Goal: Task Accomplishment & Management: Complete application form

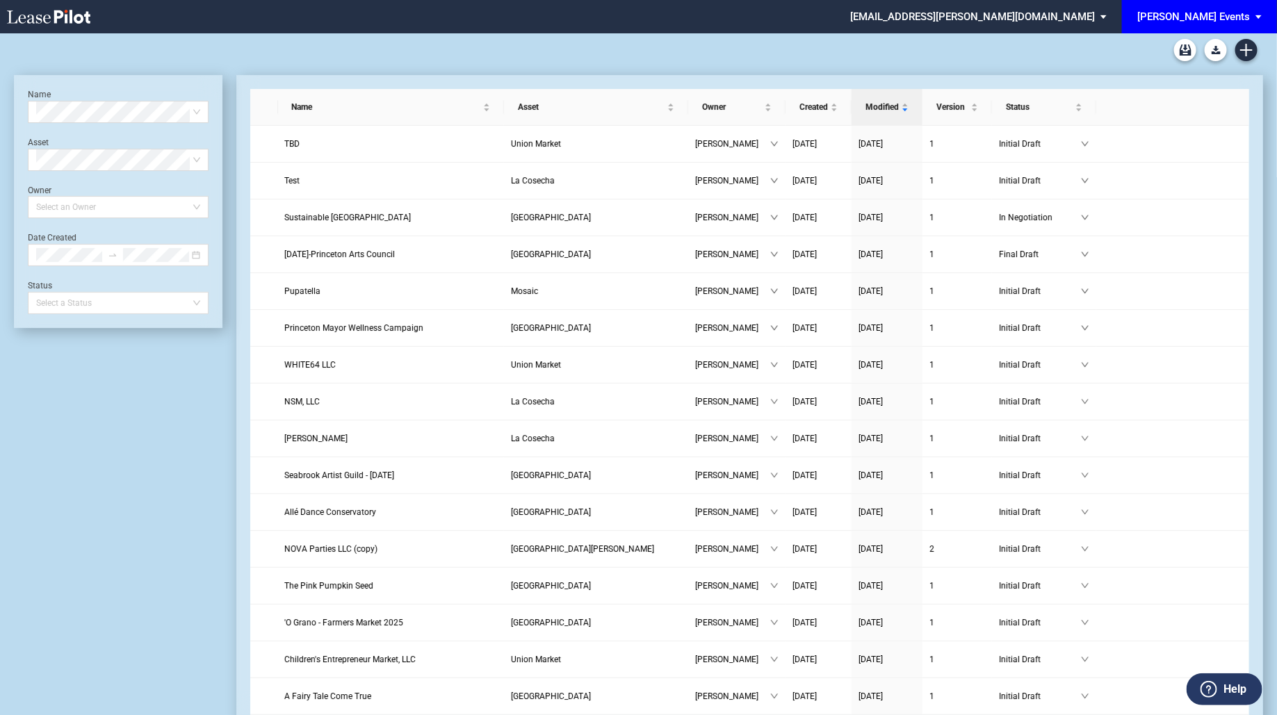
click at [1234, 14] on div "[PERSON_NAME] Events" at bounding box center [1193, 16] width 113 height 13
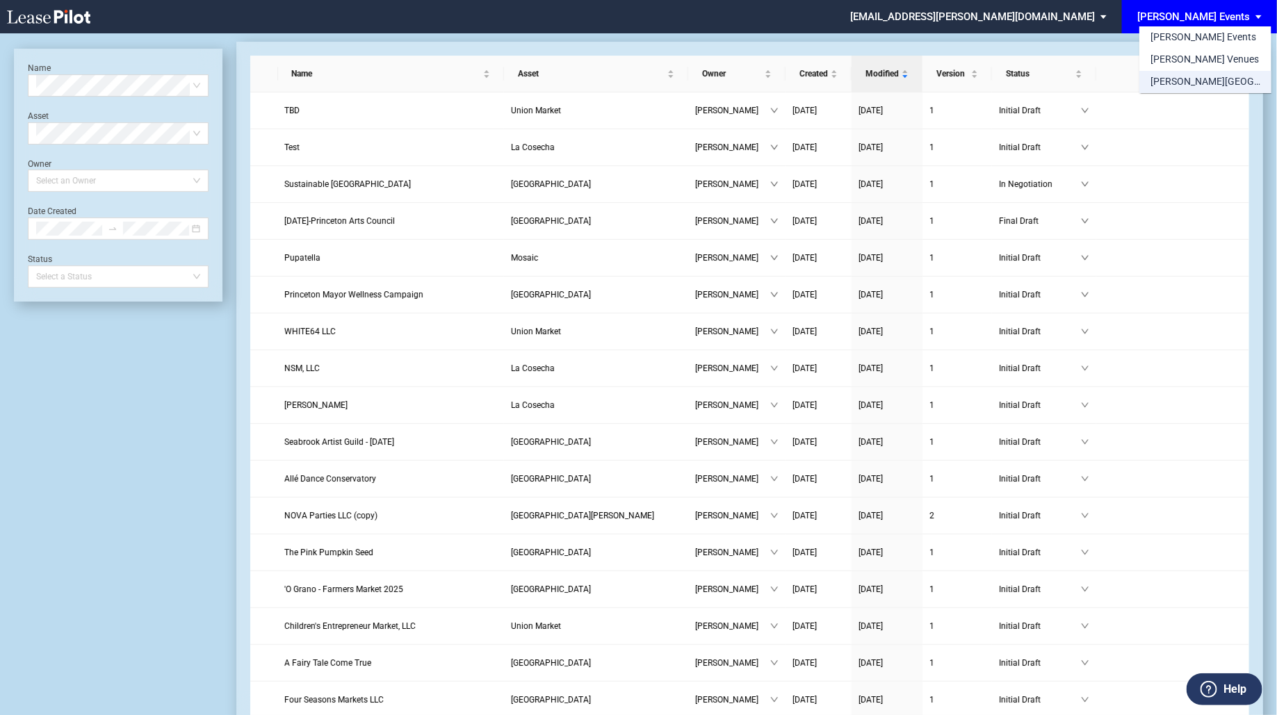
click at [1221, 81] on div "[PERSON_NAME][GEOGRAPHIC_DATA] Consents" at bounding box center [1205, 82] width 110 height 14
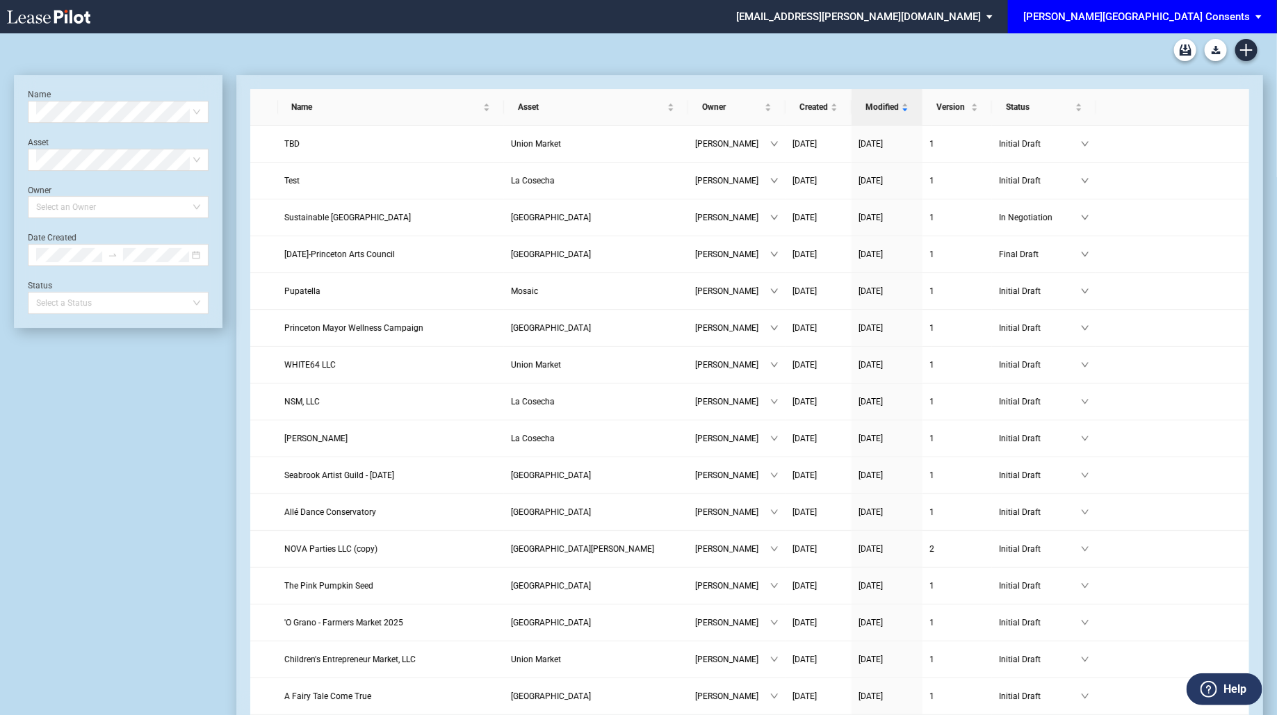
scroll to position [33, 0]
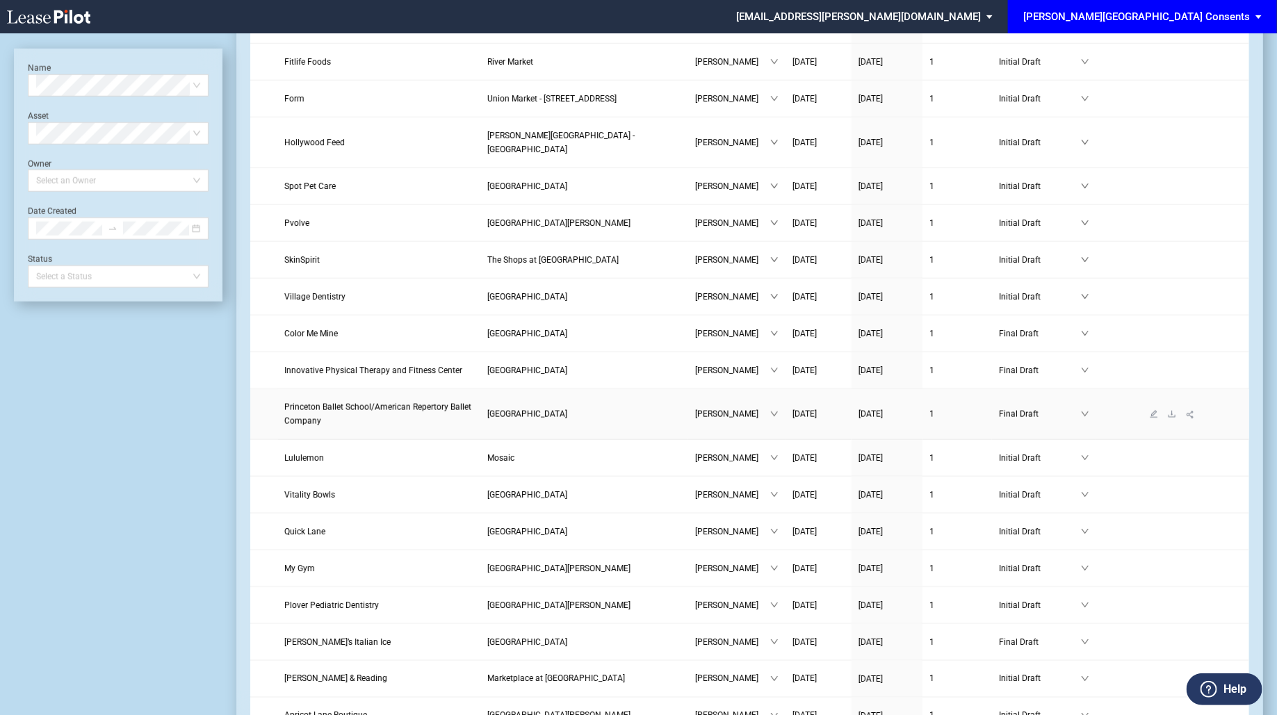
scroll to position [690, 0]
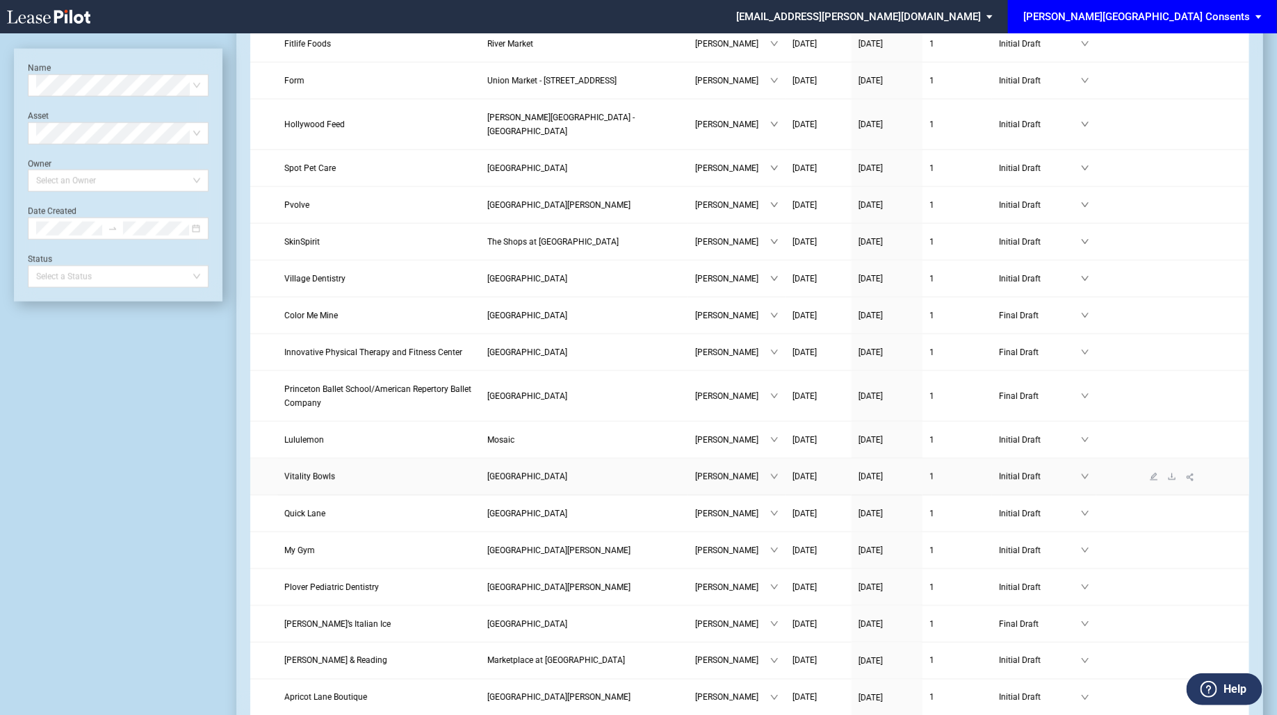
click at [457, 470] on link "Vitality Bowls" at bounding box center [379, 477] width 188 height 14
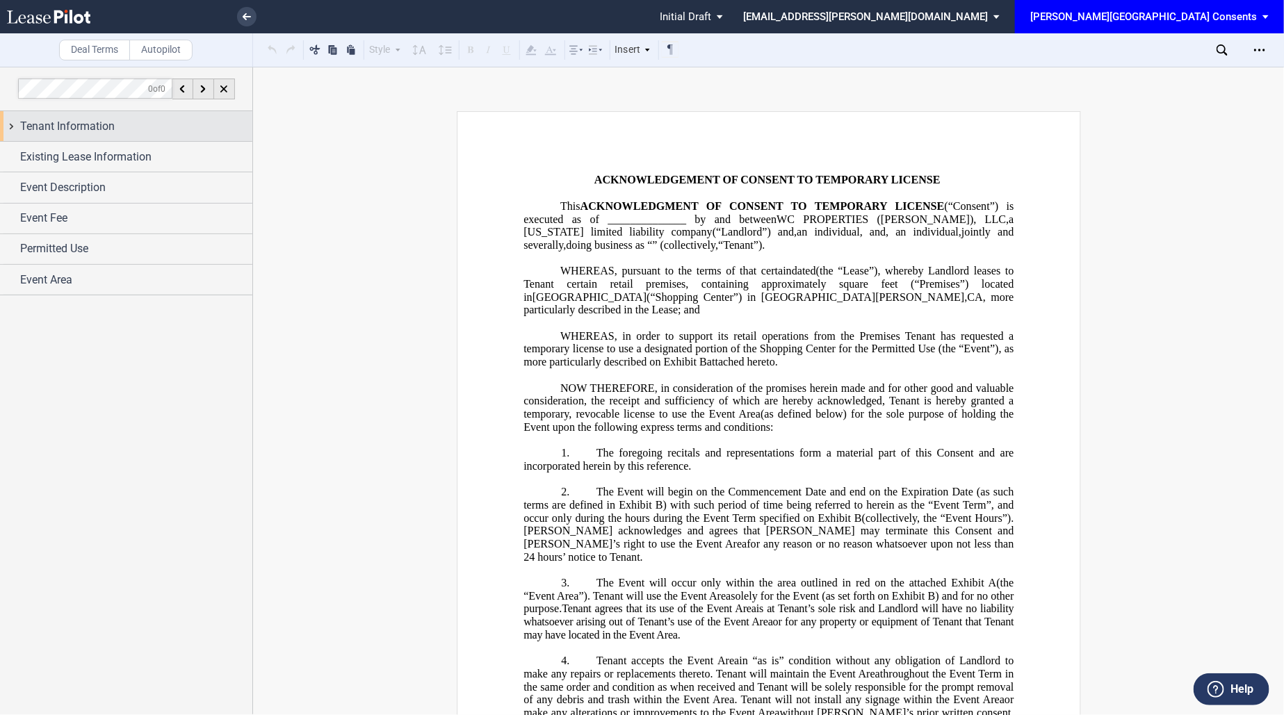
click at [148, 120] on div "Tenant Information" at bounding box center [136, 126] width 232 height 17
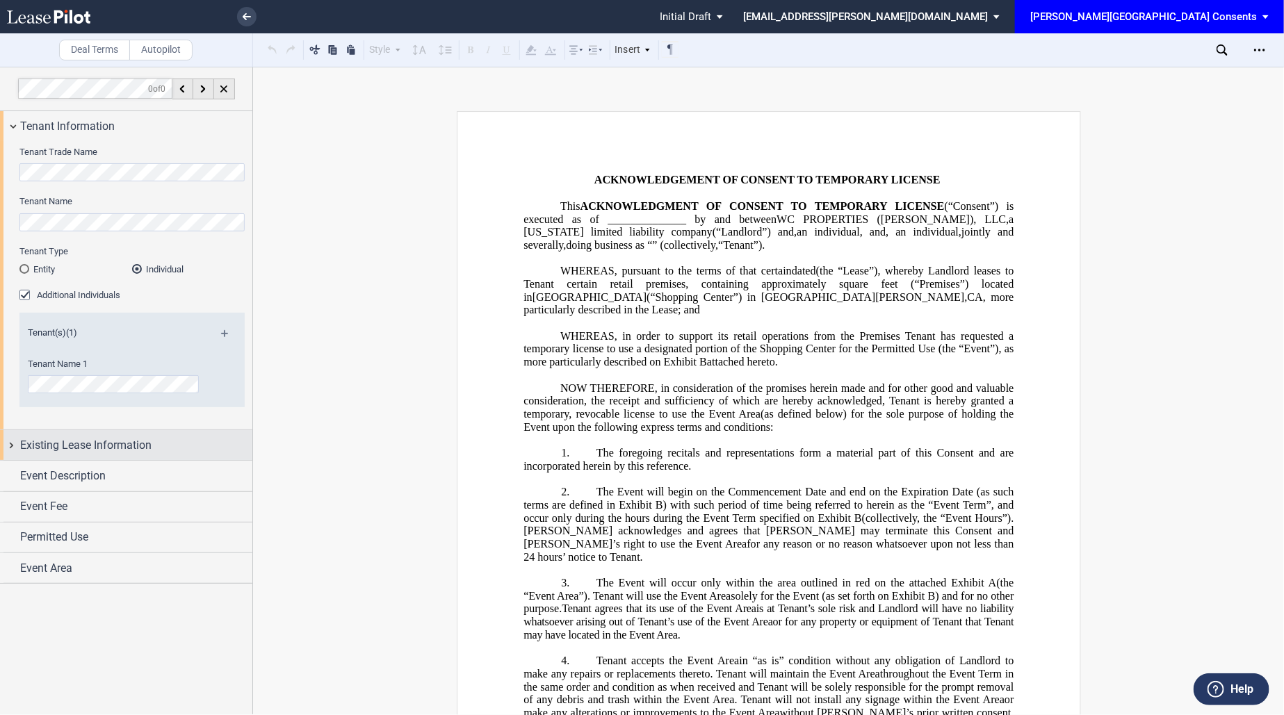
click at [136, 439] on span "Existing Lease Information" at bounding box center [85, 445] width 131 height 17
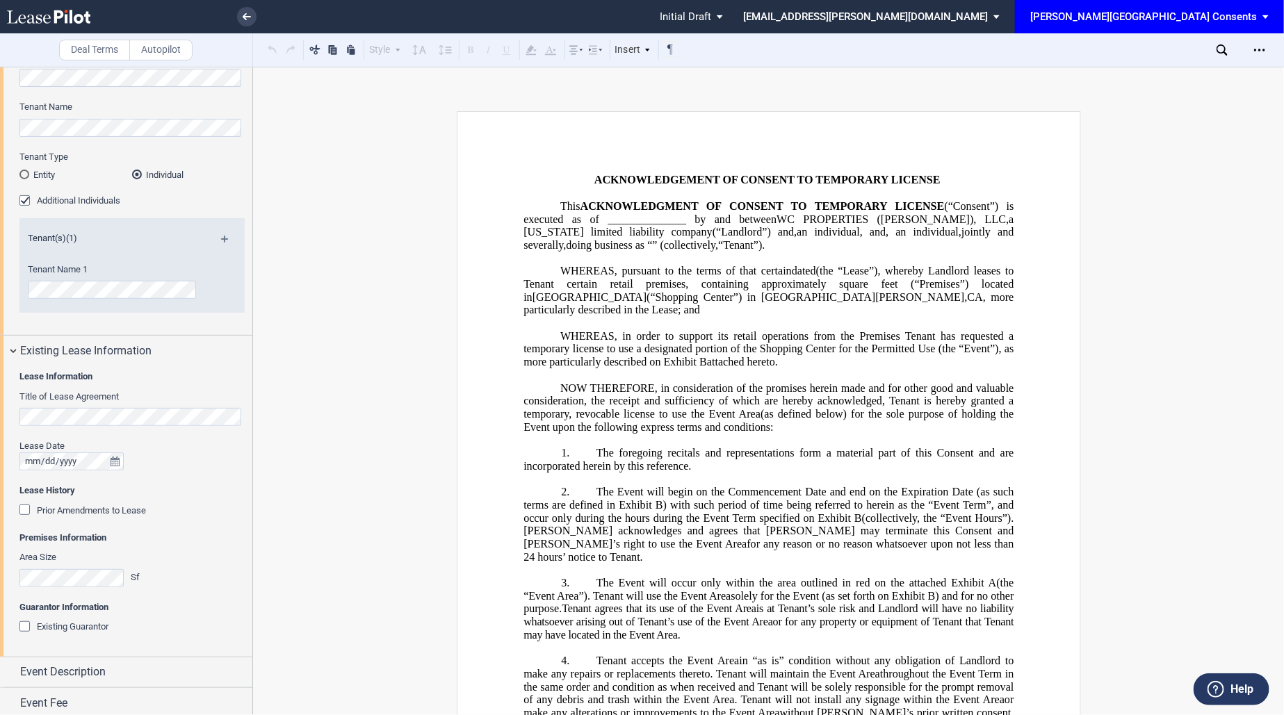
scroll to position [158, 0]
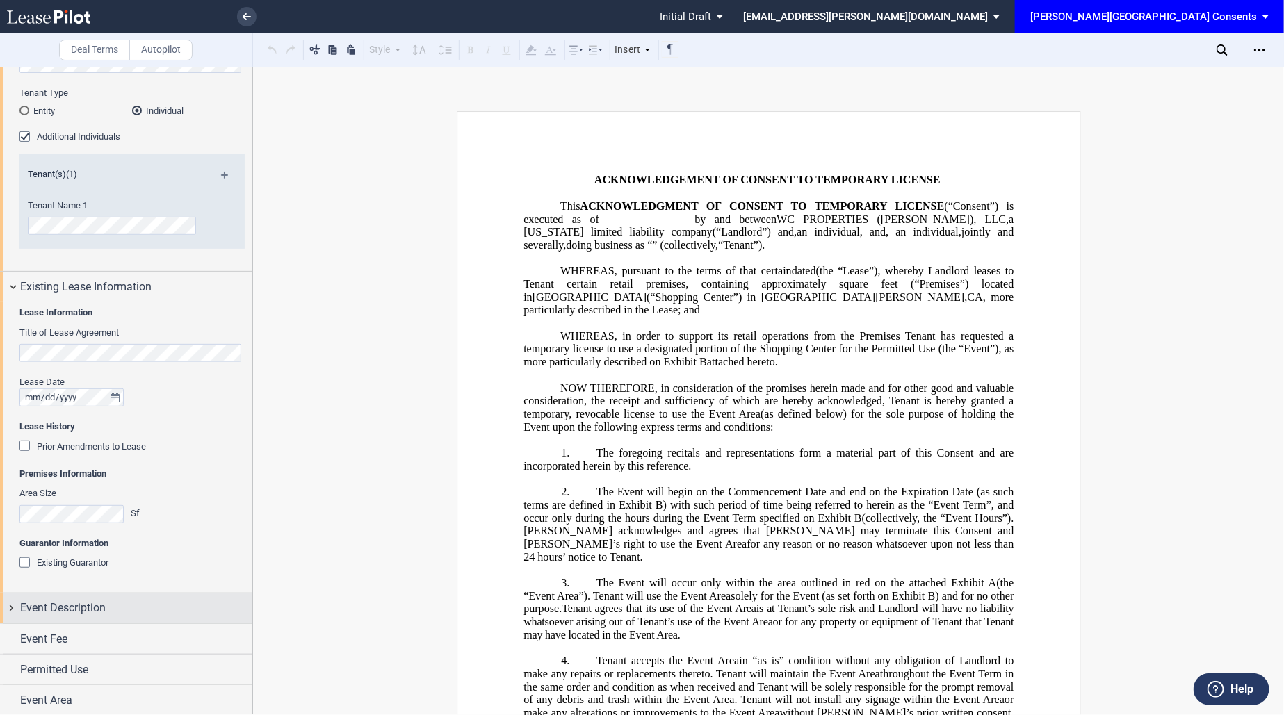
click at [139, 598] on div "Event Description" at bounding box center [126, 609] width 252 height 30
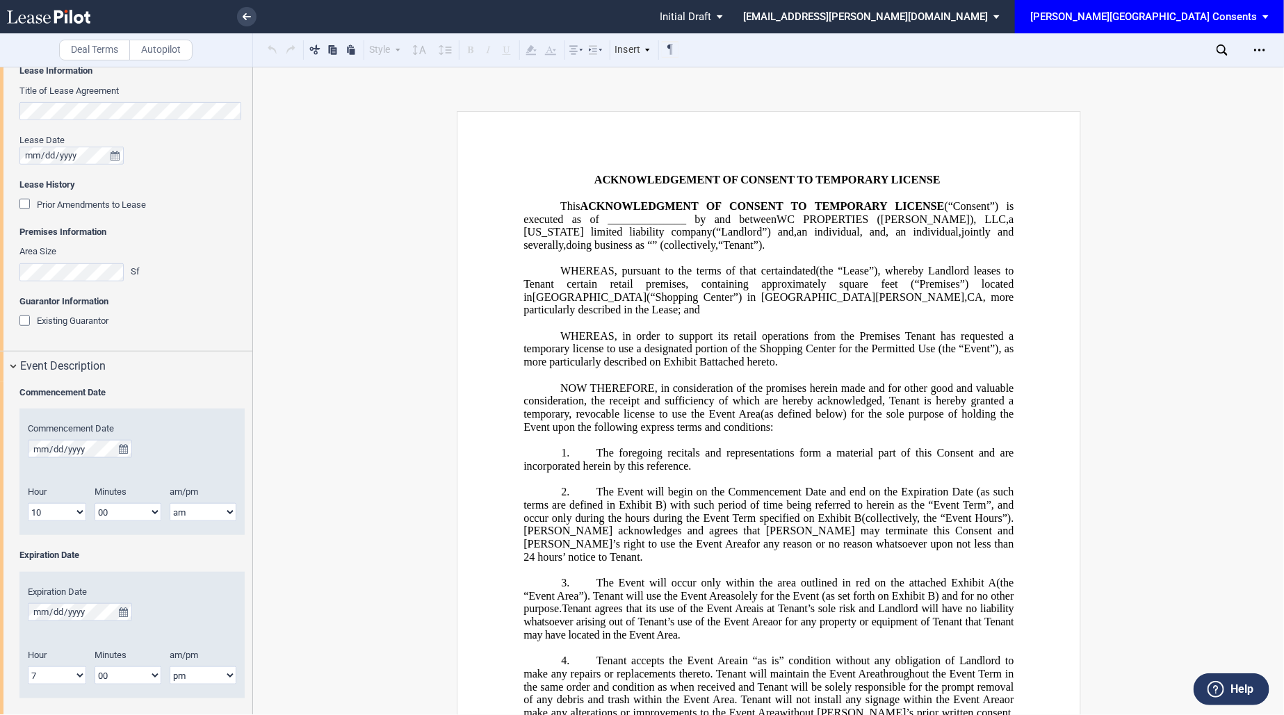
scroll to position [400, 0]
click at [119, 446] on icon "true" at bounding box center [123, 450] width 9 height 10
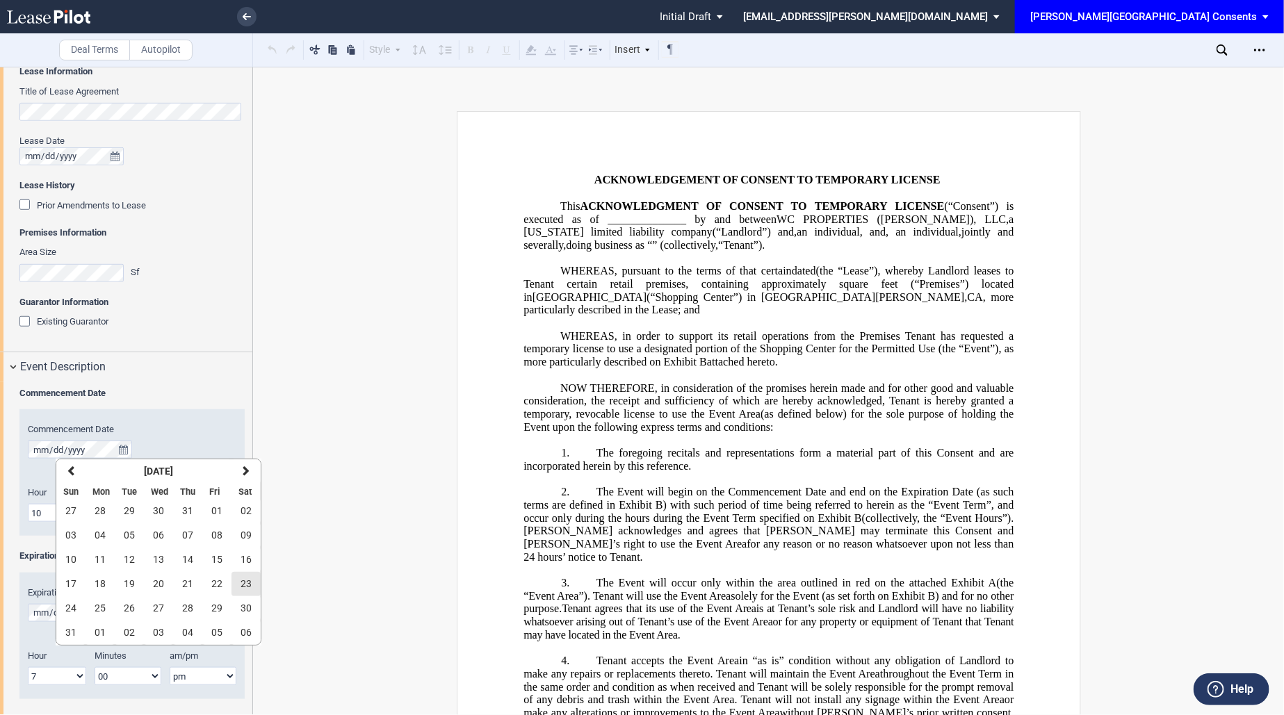
click at [244, 579] on span "23" at bounding box center [245, 583] width 11 height 11
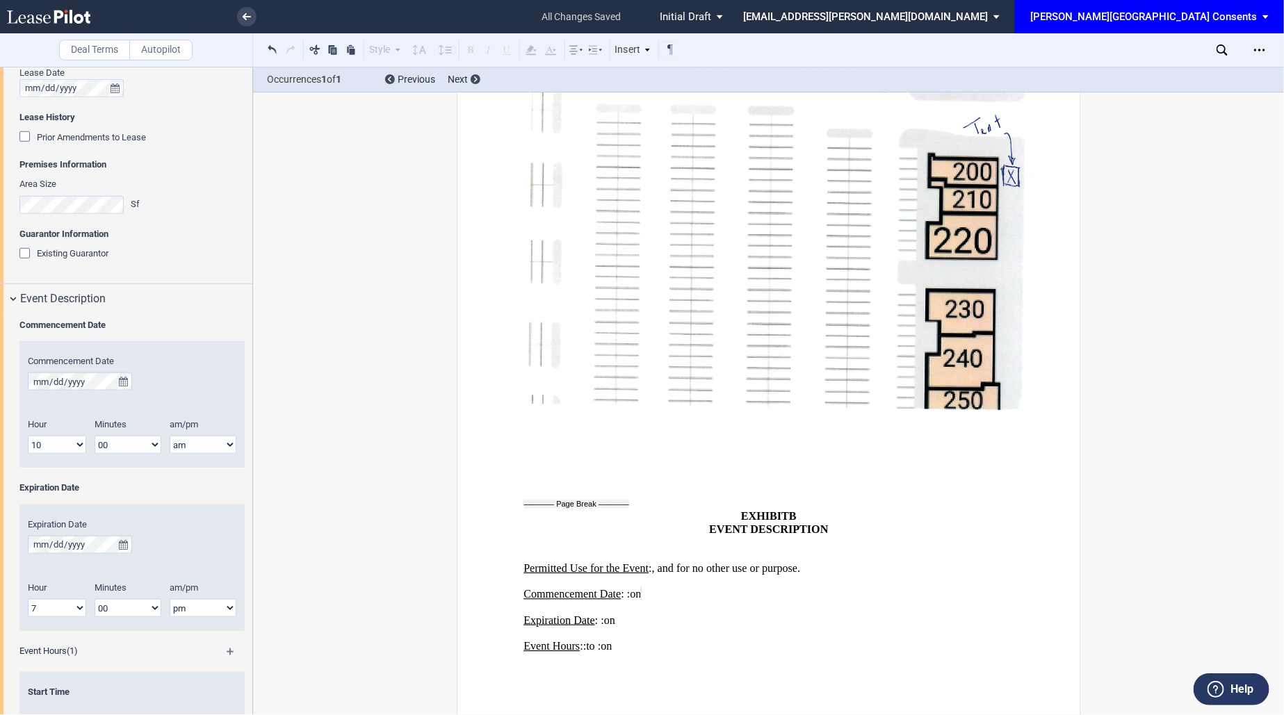
scroll to position [469, 0]
click at [54, 444] on select "1 2 3 4 5 6 7 8 9 10 11 12" at bounding box center [57, 443] width 58 height 18
select select "9"
click at [28, 434] on select "1 2 3 4 5 6 7 8 9 10 11 12" at bounding box center [57, 443] width 58 height 18
click at [195, 449] on select "am pm" at bounding box center [203, 443] width 67 height 18
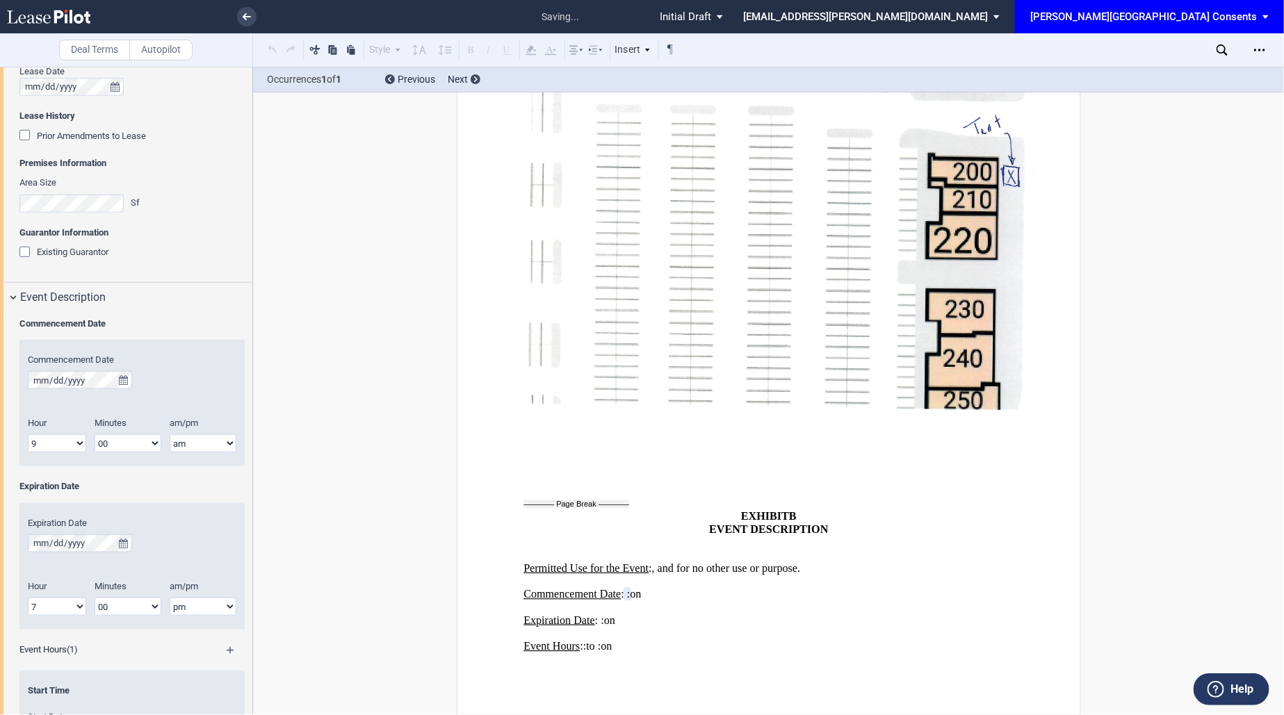
click at [124, 436] on select "00 05 10 15 20 25 30 35 40 45 50 55" at bounding box center [128, 443] width 67 height 18
select select "30"
click at [95, 434] on select "00 05 10 15 20 25 30 35 40 45 50 55" at bounding box center [128, 443] width 67 height 18
click at [60, 601] on select "1 2 3 4 5 6 7 8 9 10 11 12" at bounding box center [57, 607] width 58 height 18
select select "8"
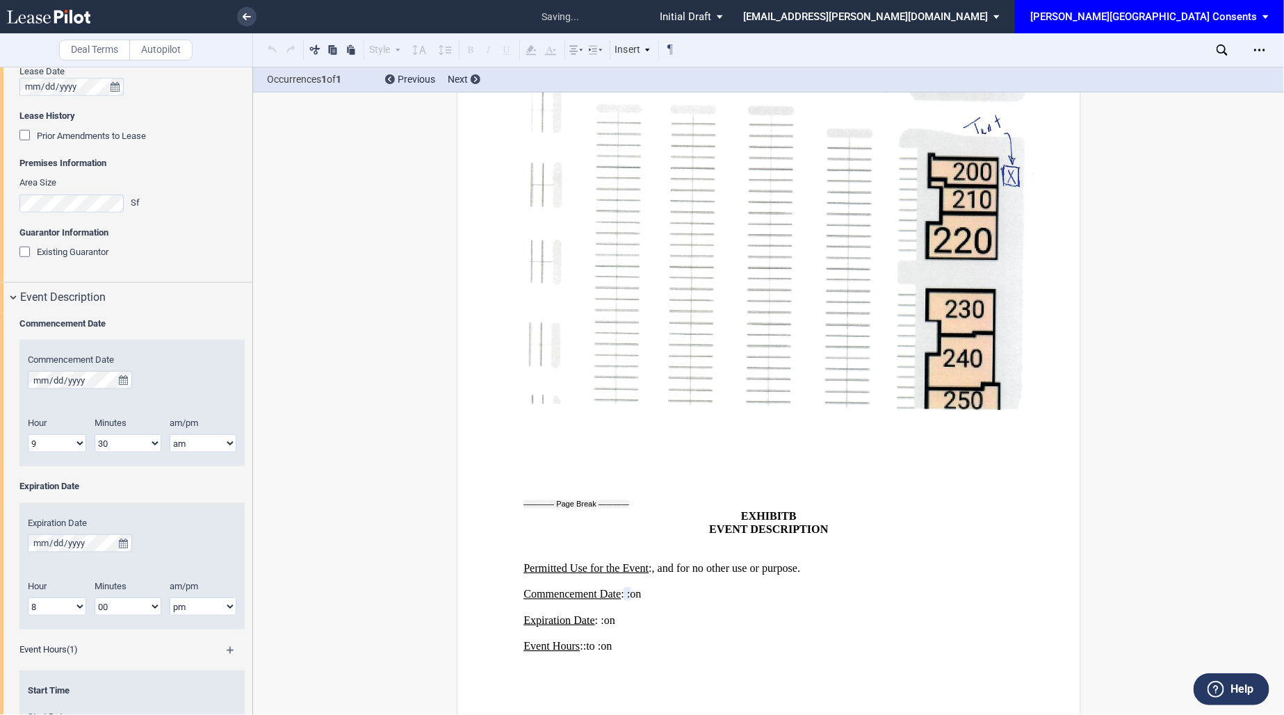
click at [28, 598] on select "1 2 3 4 5 6 7 8 9 10 11 12" at bounding box center [57, 607] width 58 height 18
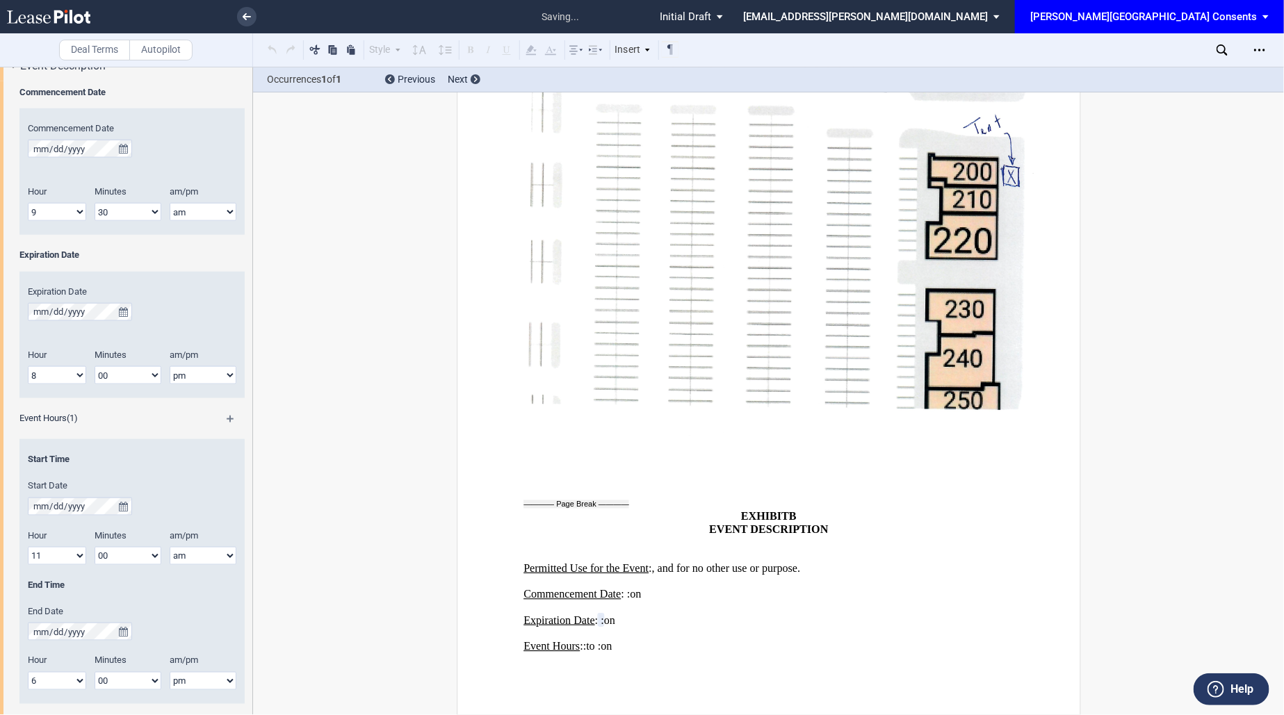
scroll to position [703, 0]
click at [117, 502] on button "true" at bounding box center [123, 505] width 17 height 18
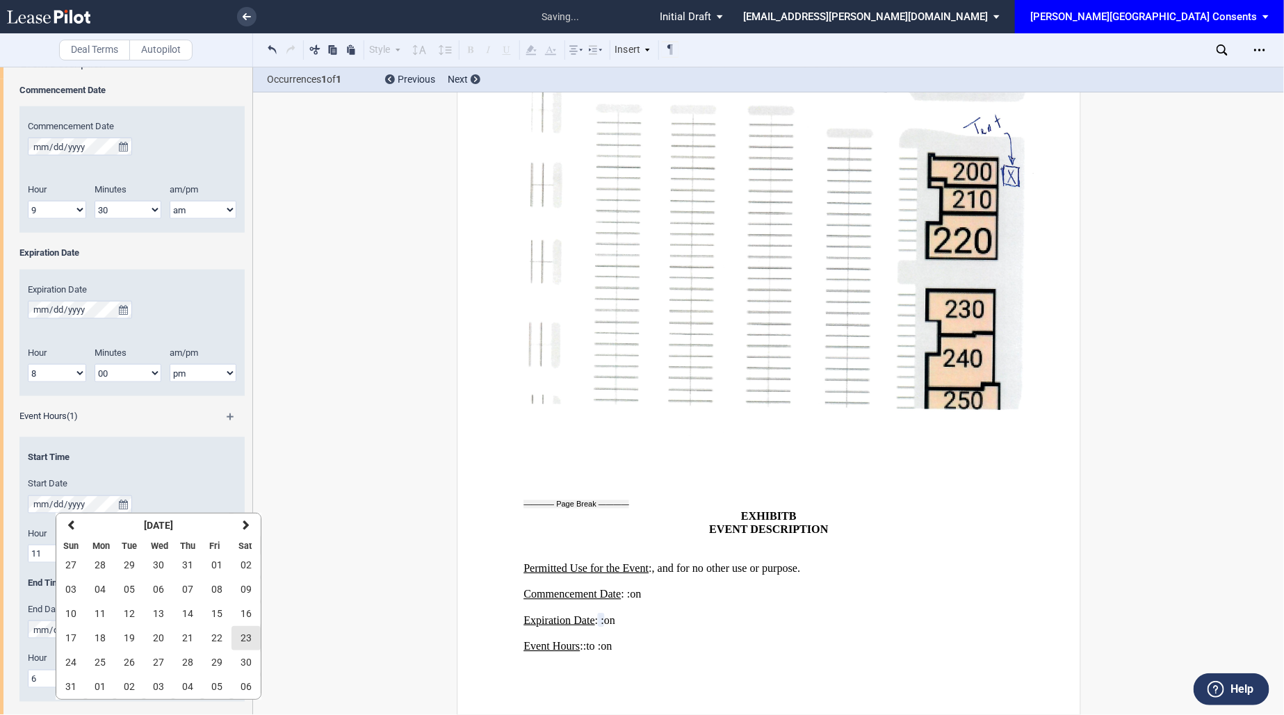
click at [240, 637] on span "23" at bounding box center [245, 638] width 11 height 11
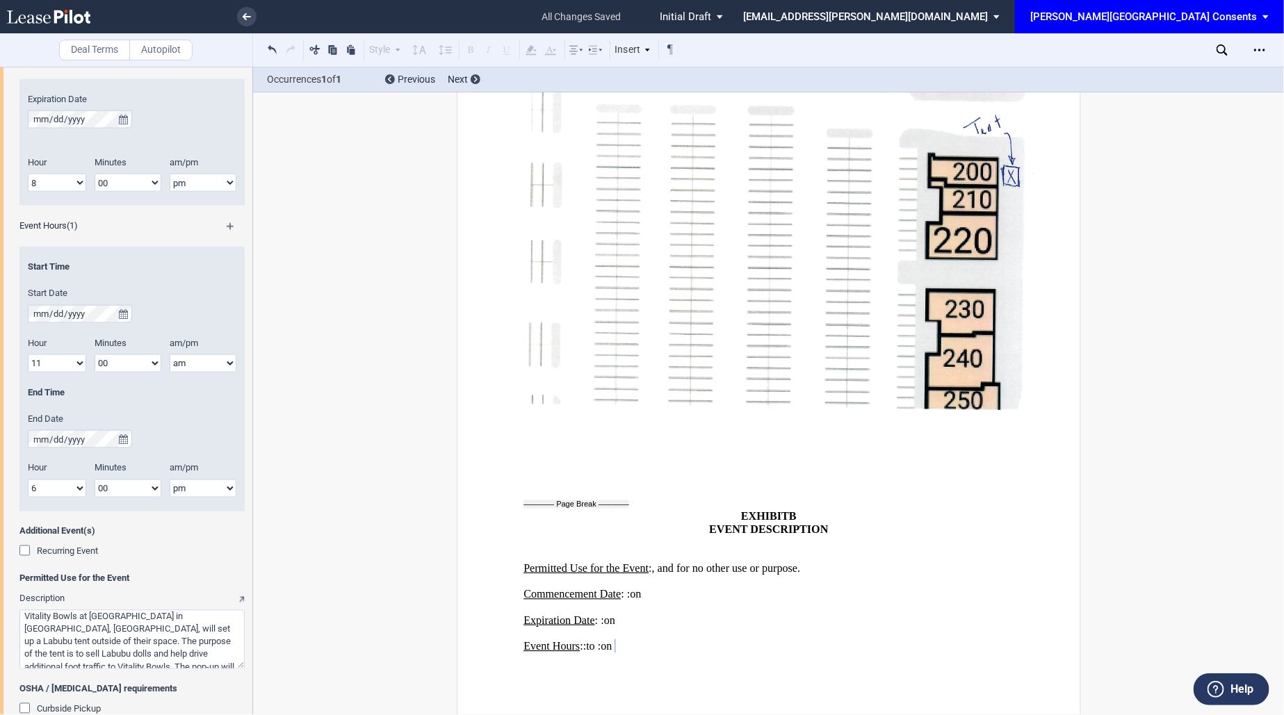
scroll to position [956, 0]
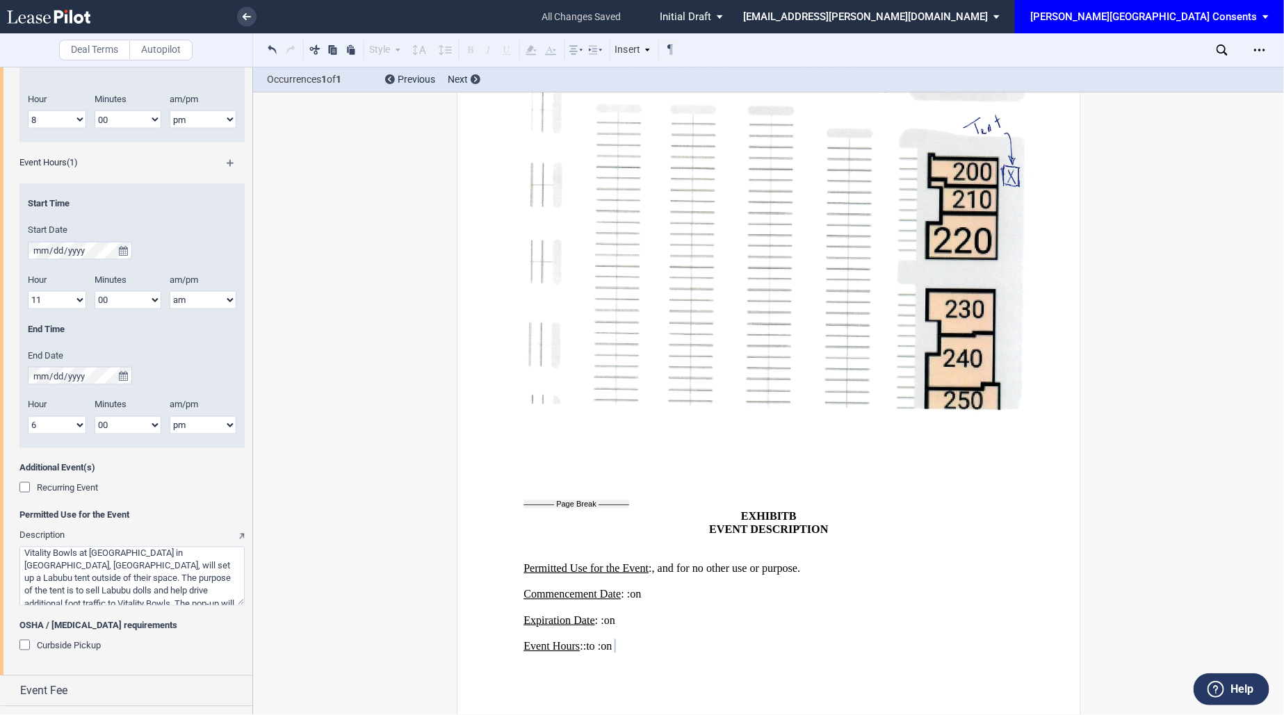
click at [72, 489] on span "Recurring Event" at bounding box center [67, 488] width 61 height 10
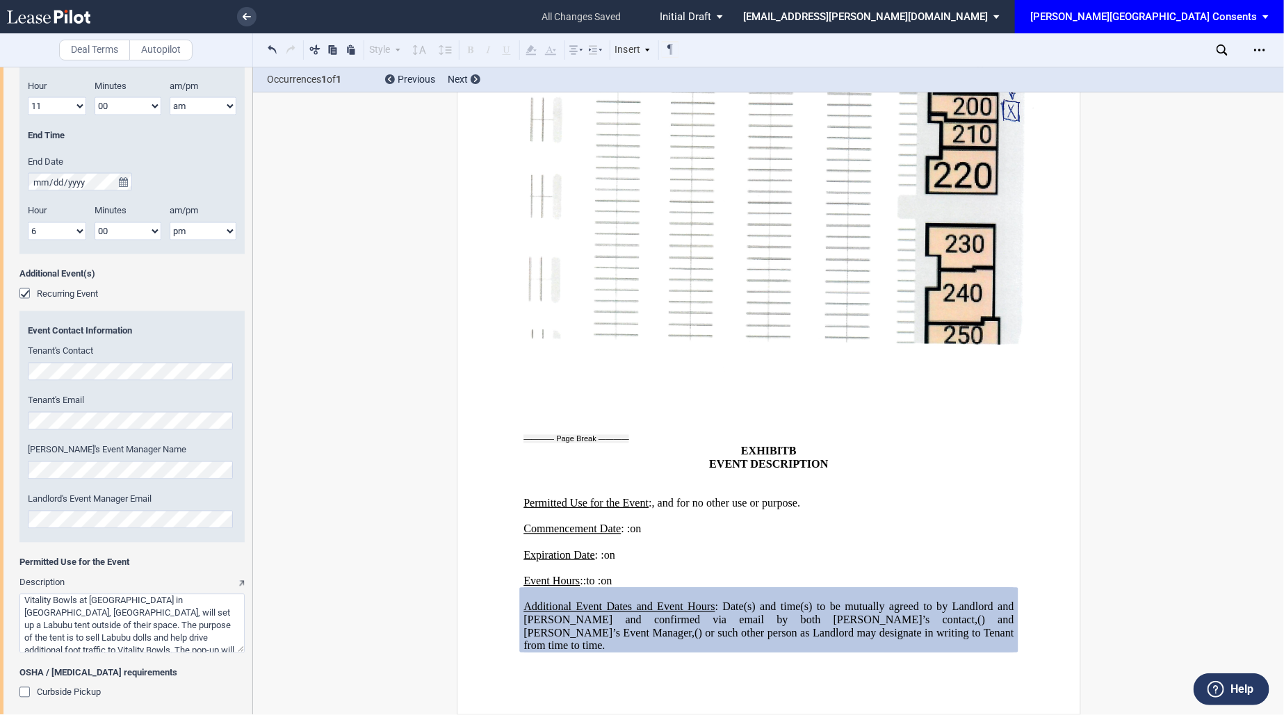
scroll to position [1250, 0]
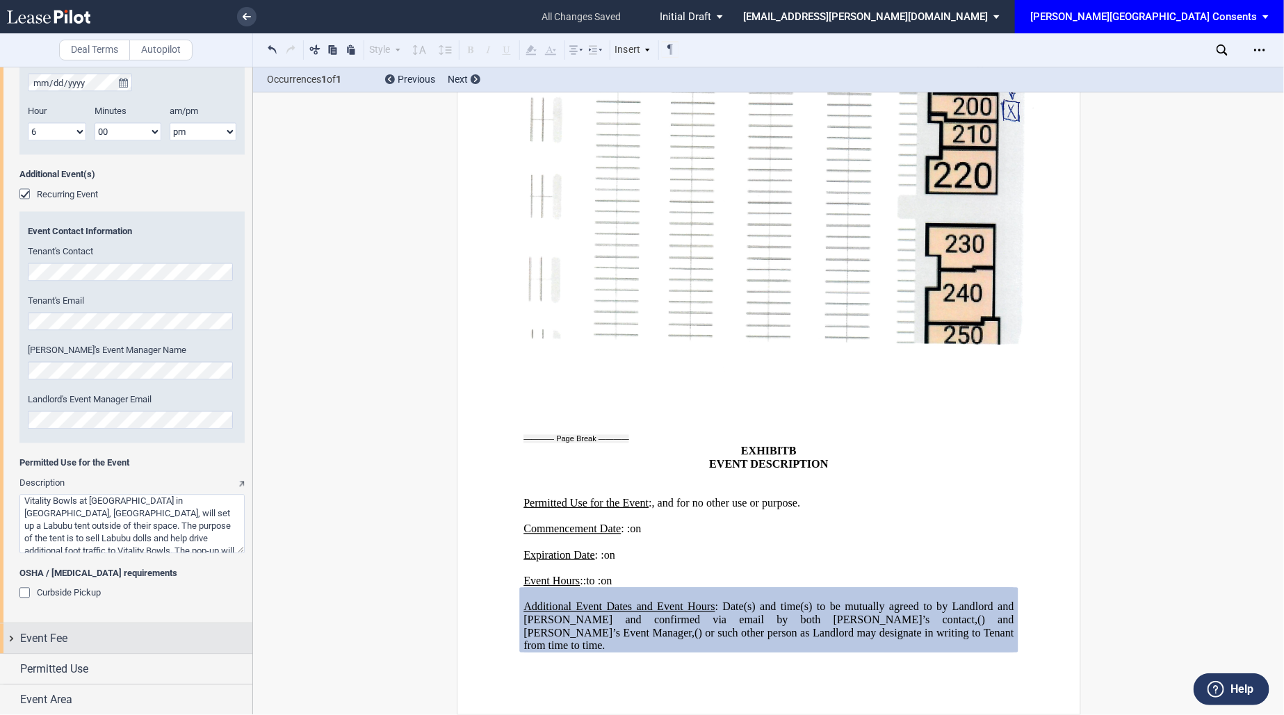
click at [96, 631] on div "Event Fee" at bounding box center [136, 639] width 232 height 17
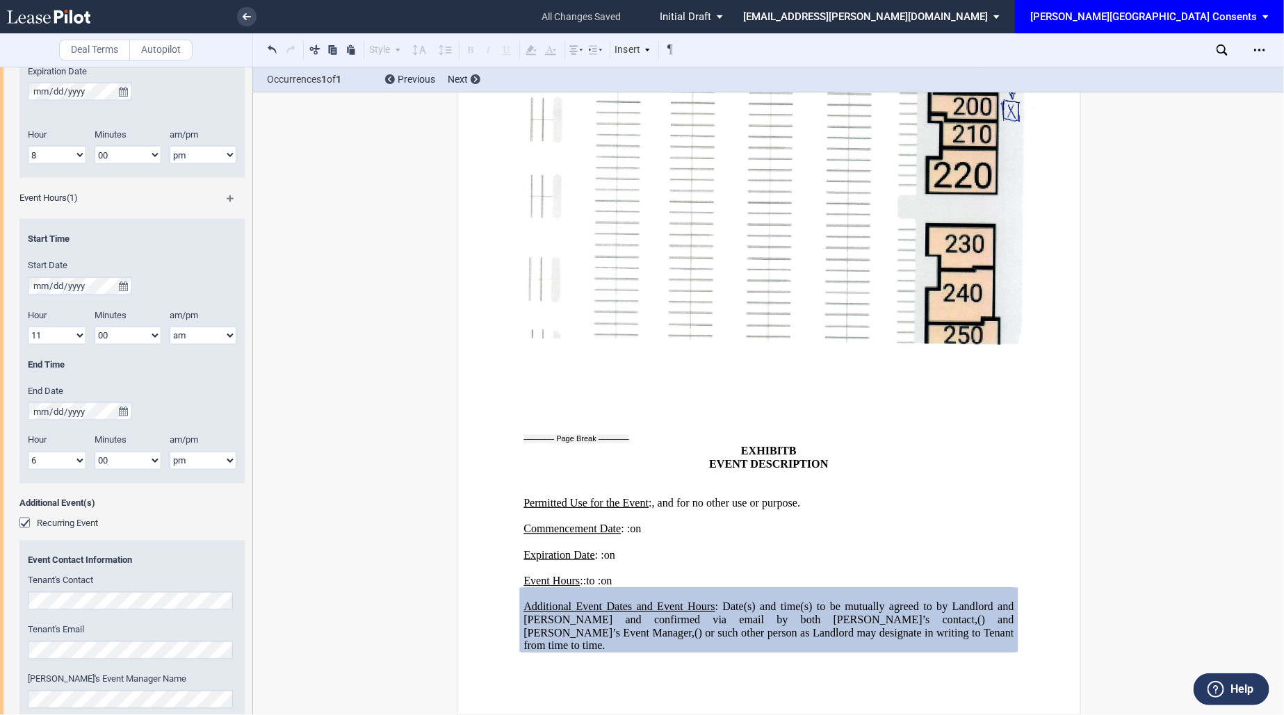
scroll to position [877, 0]
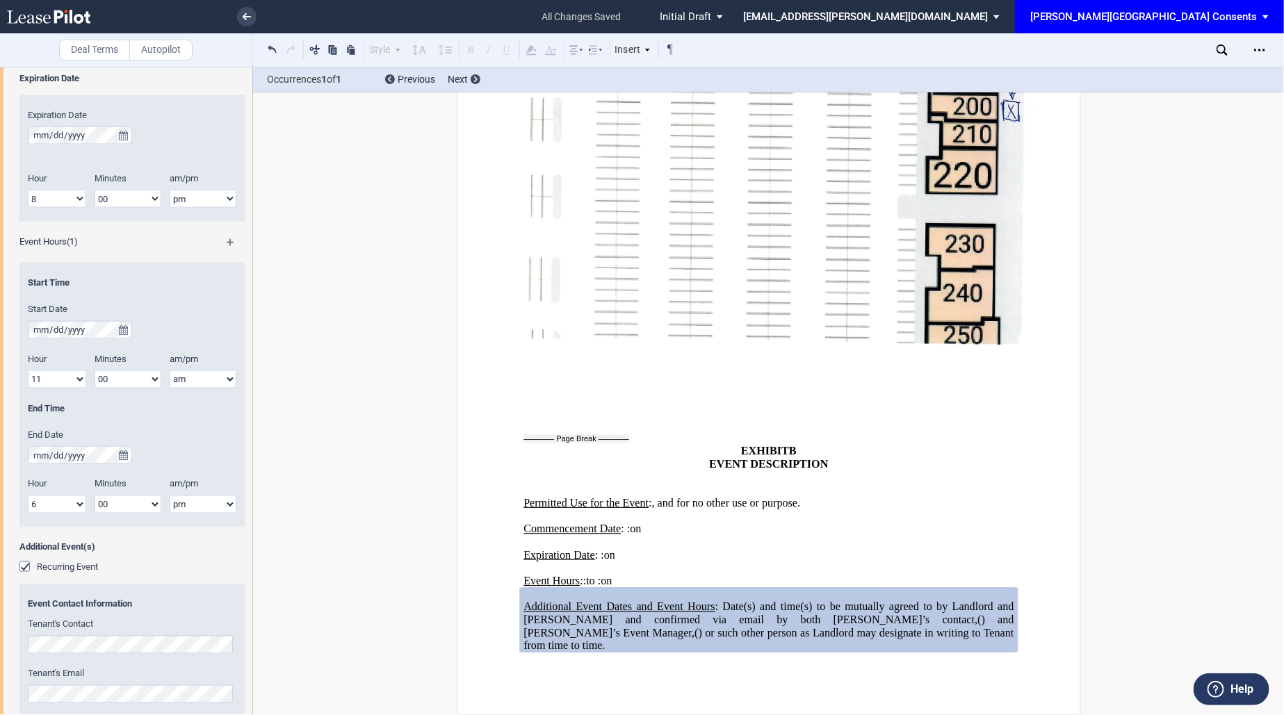
click at [229, 242] on md-icon at bounding box center [237, 247] width 20 height 17
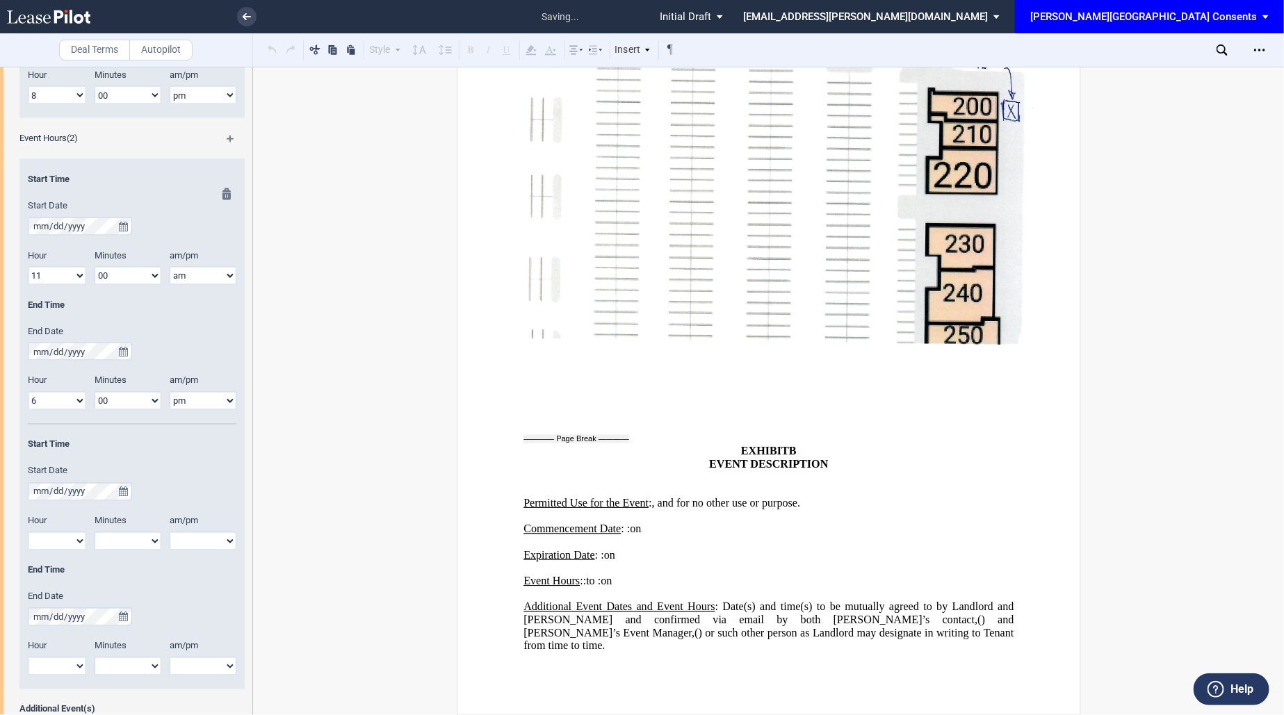
scroll to position [995, 0]
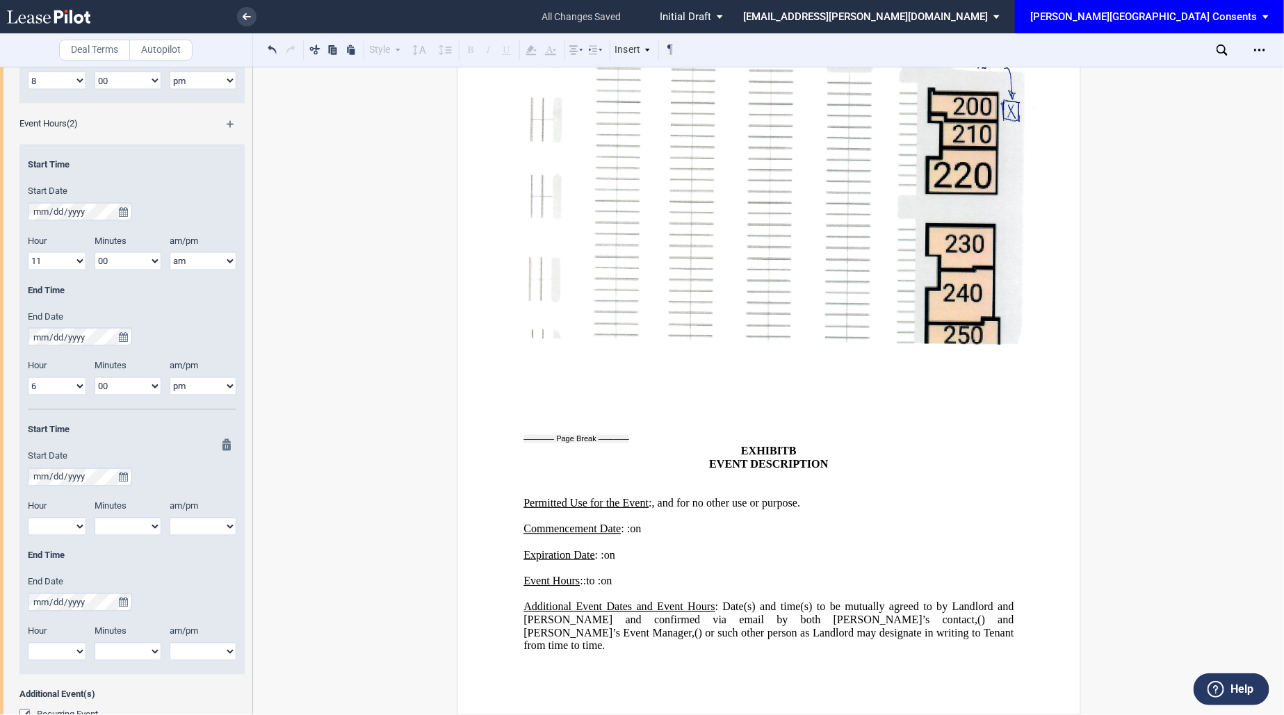
click at [226, 439] on md-icon at bounding box center [230, 447] width 17 height 17
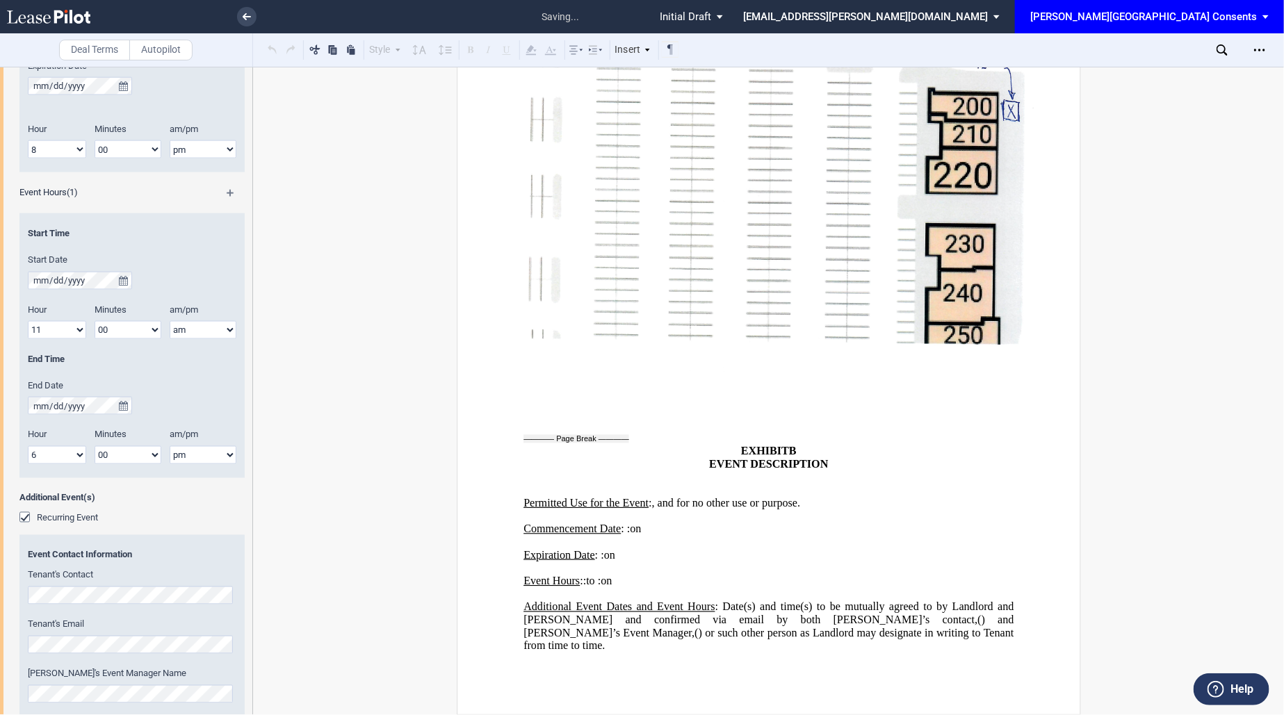
scroll to position [915, 0]
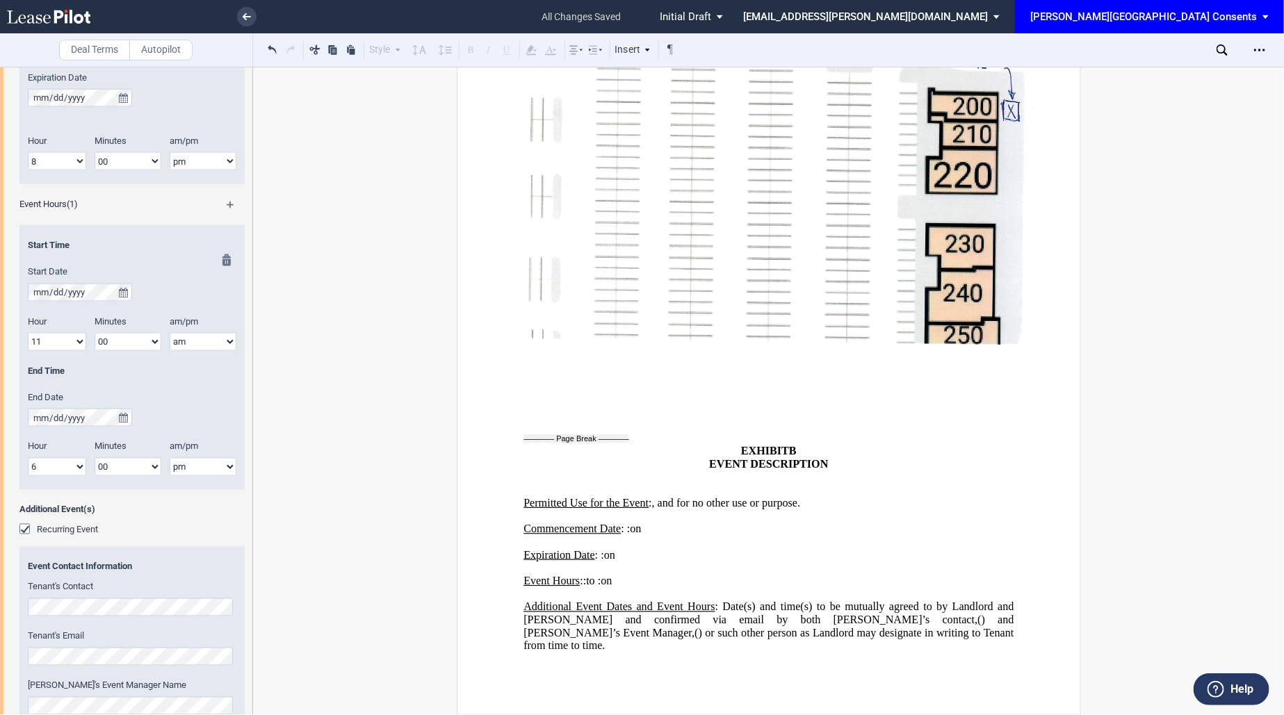
click at [45, 458] on select "1 2 3 4 5 6 7 8 9 10 11 12" at bounding box center [57, 467] width 58 height 18
select select "7"
click at [28, 458] on select "1 2 3 4 5 6 7 8 9 10 11 12" at bounding box center [57, 467] width 58 height 18
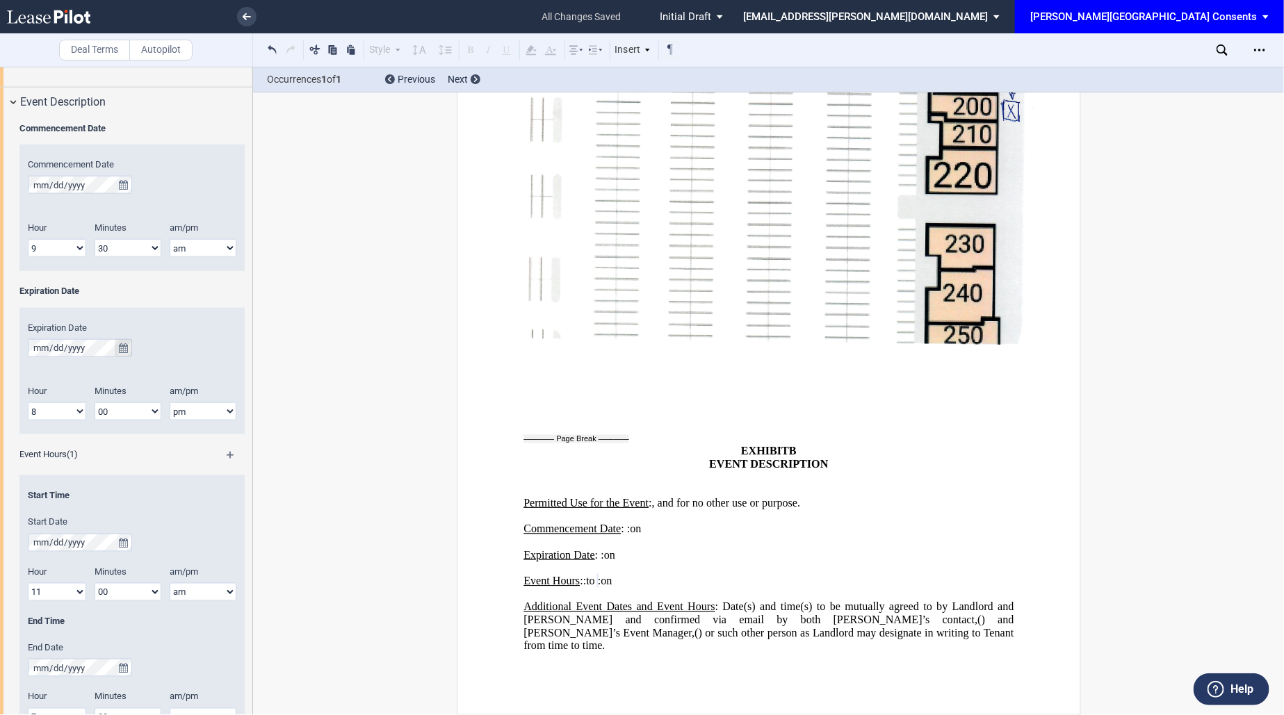
scroll to position [664, 0]
click at [71, 591] on select "1 2 3 4 5 6 7 8 9 10 11 12" at bounding box center [57, 592] width 58 height 18
click at [28, 583] on select "1 2 3 4 5 6 7 8 9 10 11 12" at bounding box center [57, 592] width 58 height 18
click at [190, 587] on select "am pm" at bounding box center [203, 592] width 67 height 18
click at [170, 583] on select "am pm" at bounding box center [203, 592] width 67 height 18
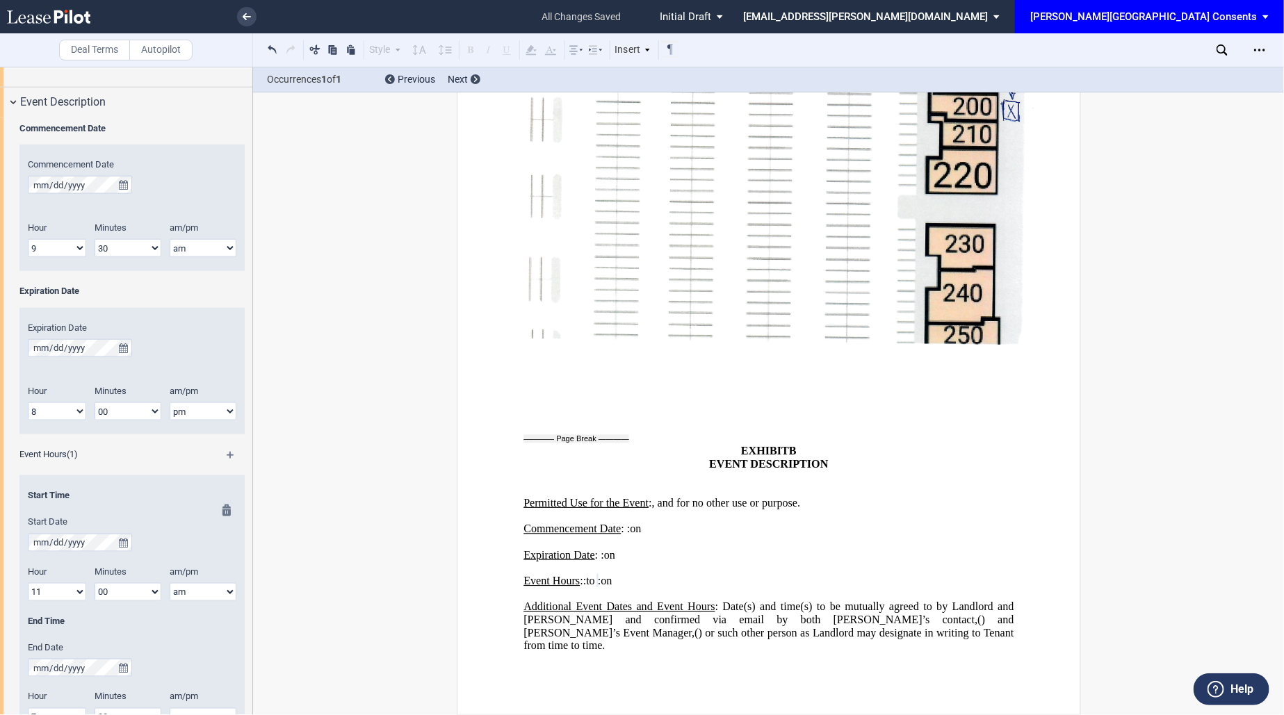
click at [114, 591] on select "00 05 10 15 20 25 30 35 40 45 50 55" at bounding box center [128, 592] width 67 height 18
click at [95, 583] on select "00 05 10 15 20 25 30 35 40 45 50 55" at bounding box center [128, 592] width 67 height 18
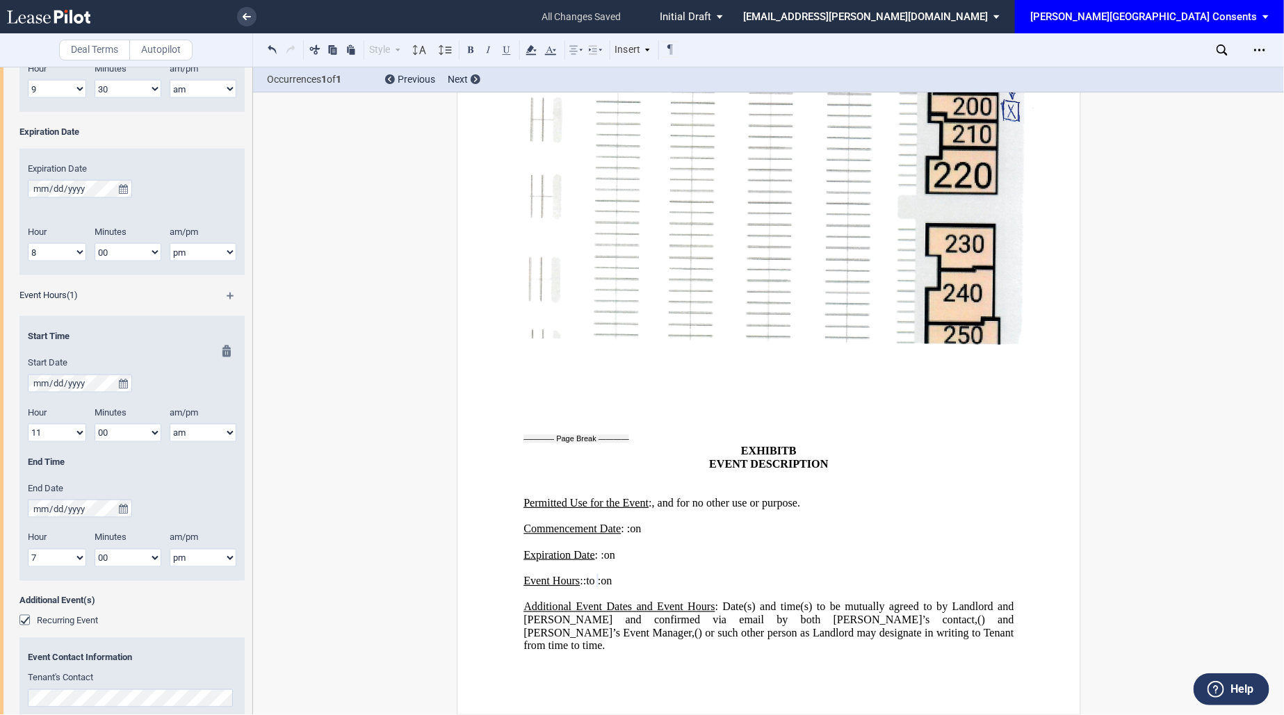
scroll to position [833, 0]
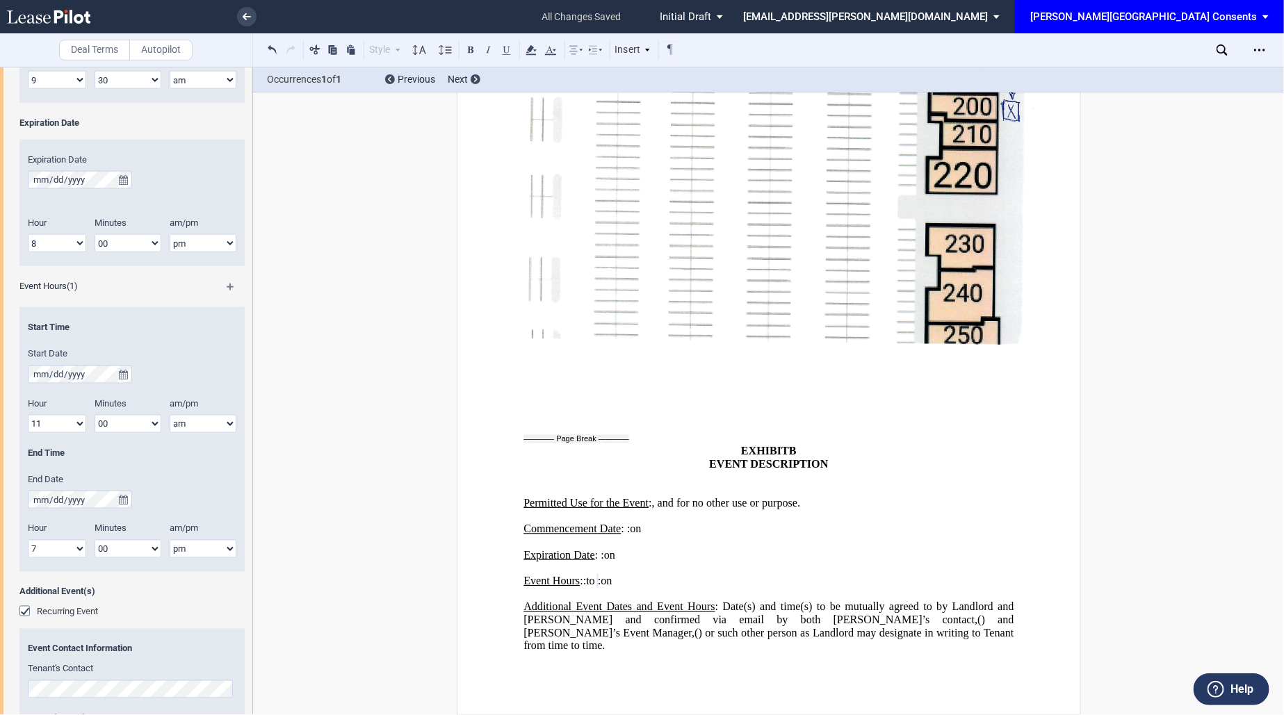
click at [612, 577] on span "on" at bounding box center [606, 580] width 11 height 13
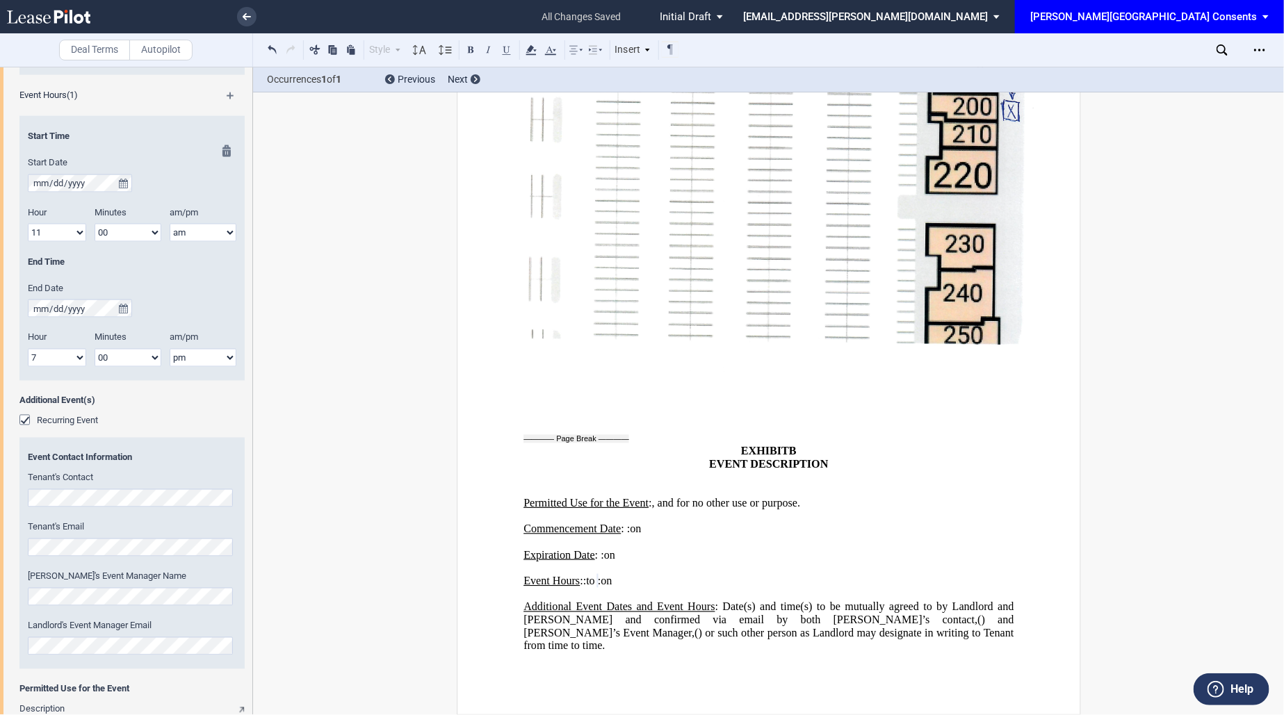
scroll to position [1043, 0]
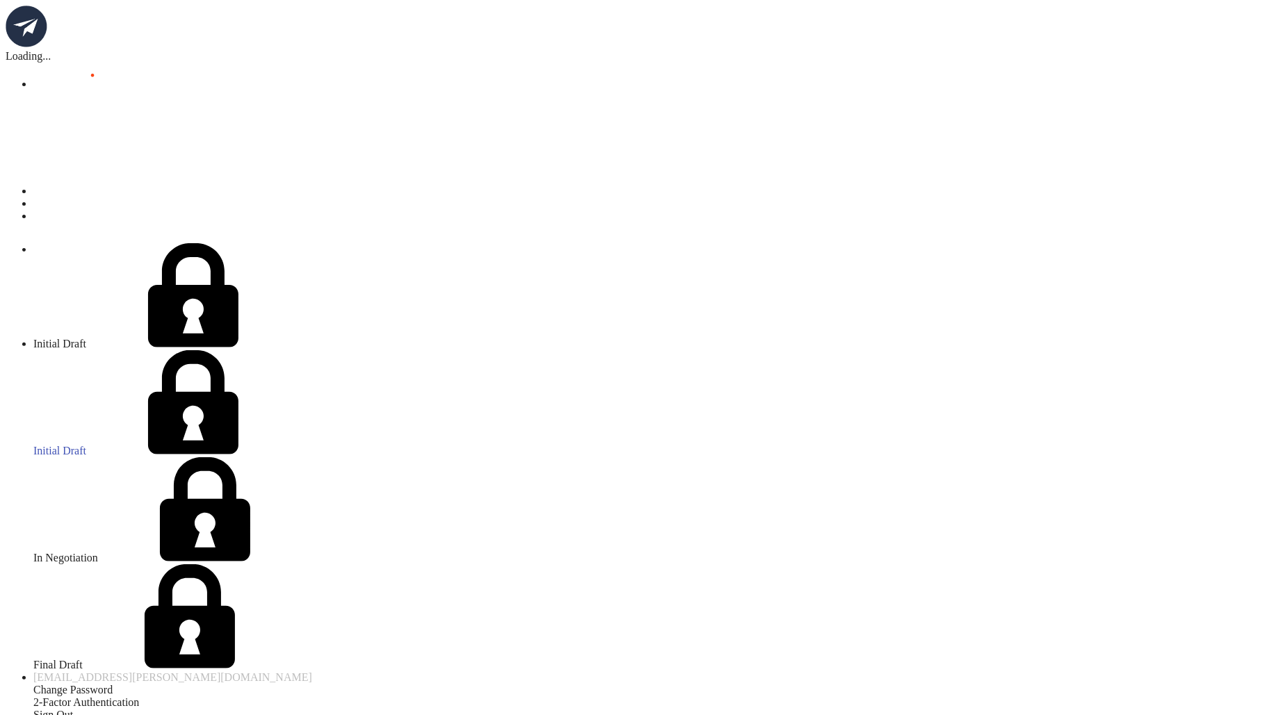
scroll to position [605, 0]
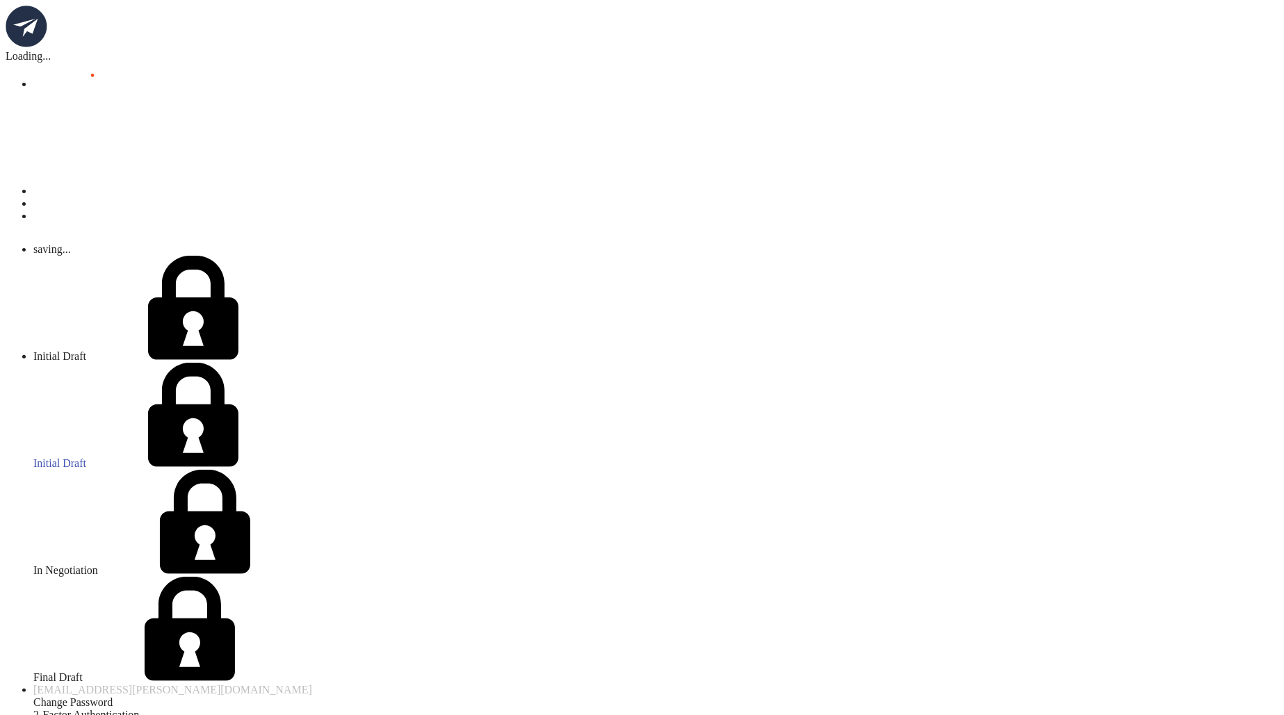
scroll to position [2399, 0]
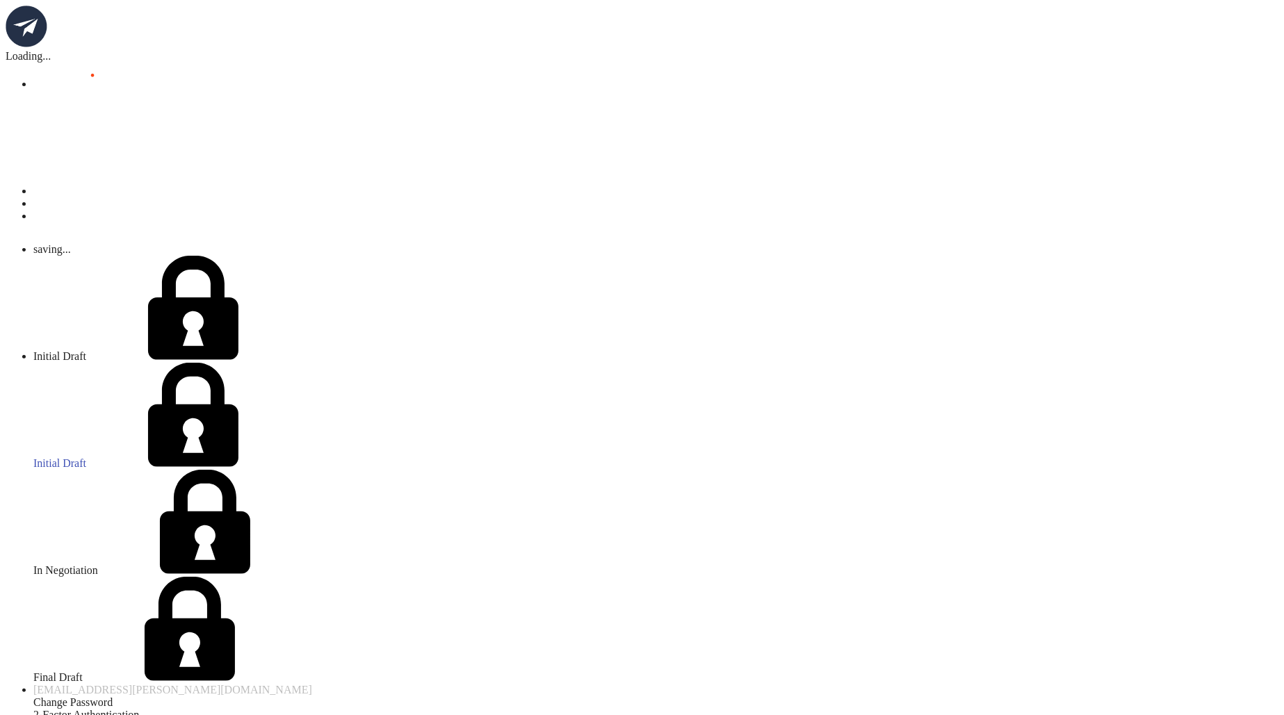
select select "00"
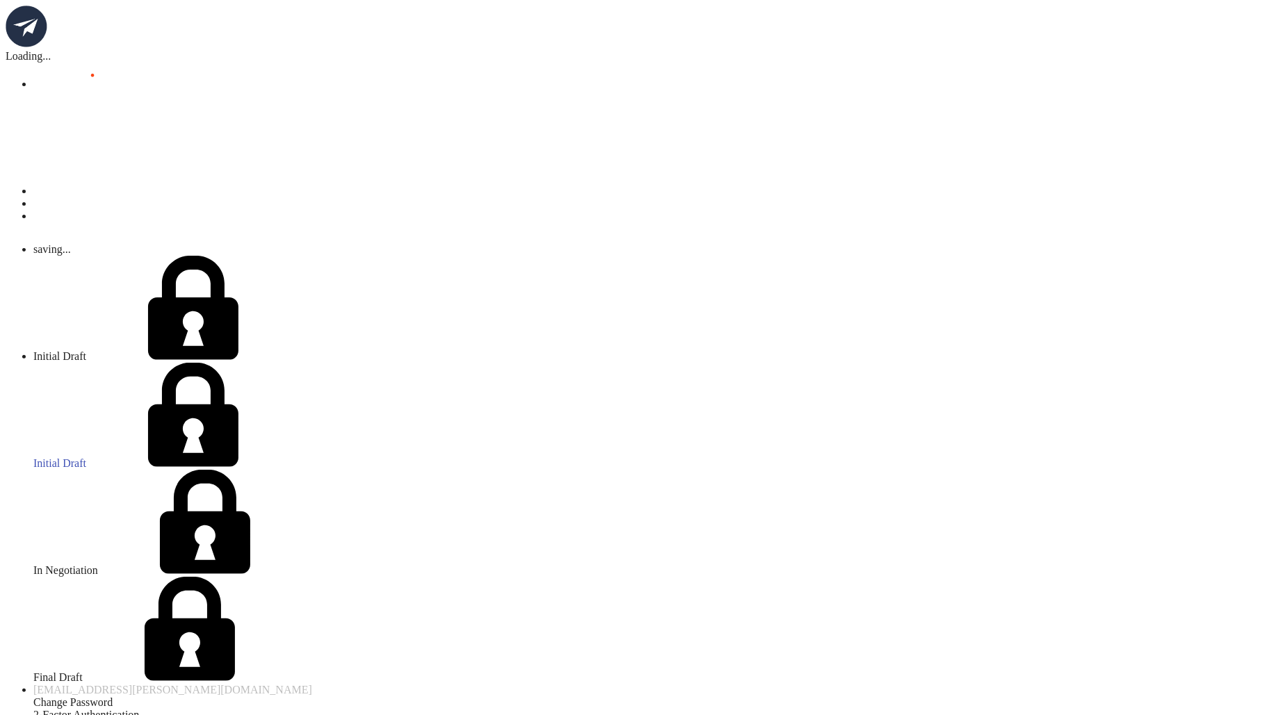
scroll to position [106, 0]
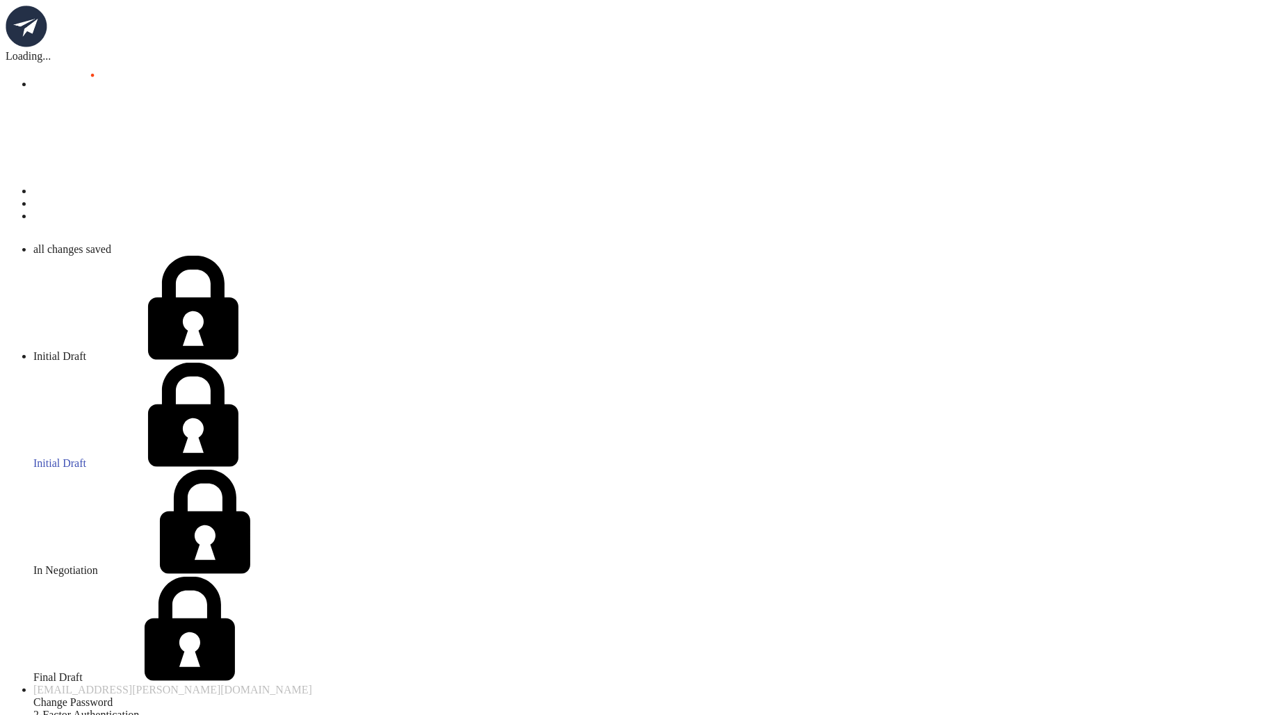
drag, startPoint x: 219, startPoint y: 546, endPoint x: 0, endPoint y: 432, distance: 246.5
paste textarea "host another Labubu pop-up tent outside their space, featuring Labubu dolls for…"
type textarea "Vitality Bowls at Village Oaks in San Jose, CA, will host another Labubu pop-up…"
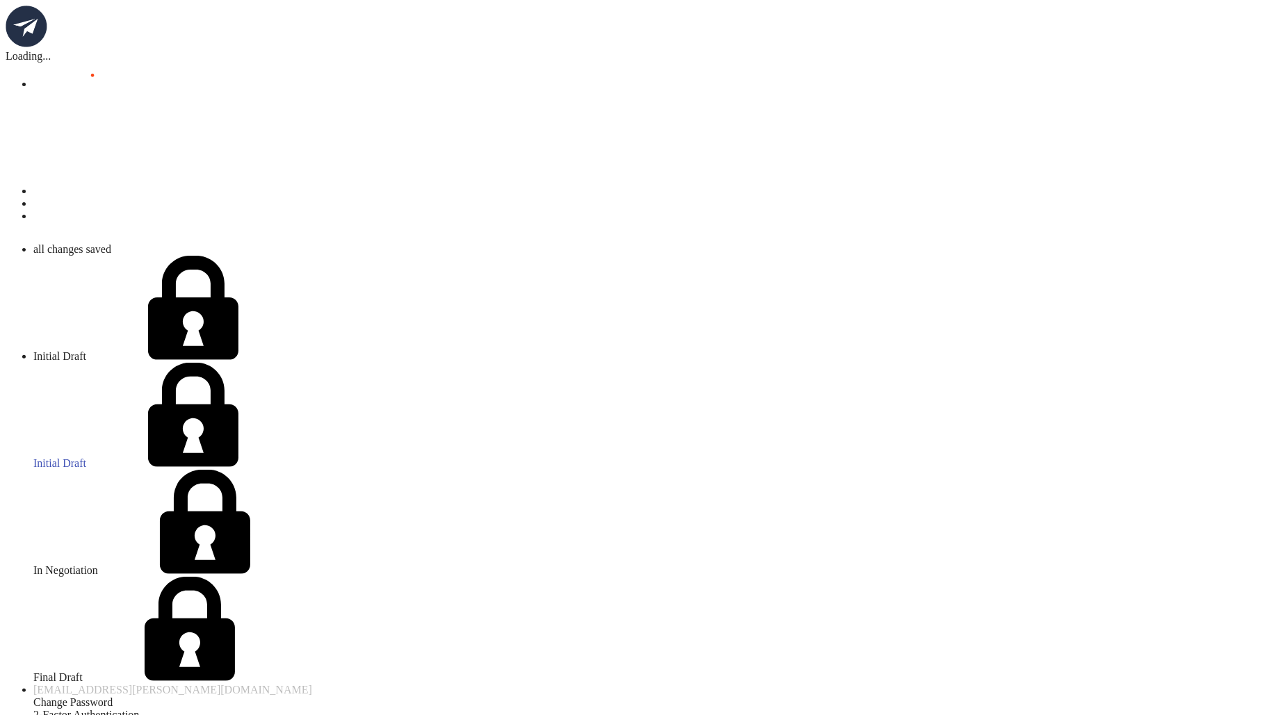
scroll to position [1439, 0]
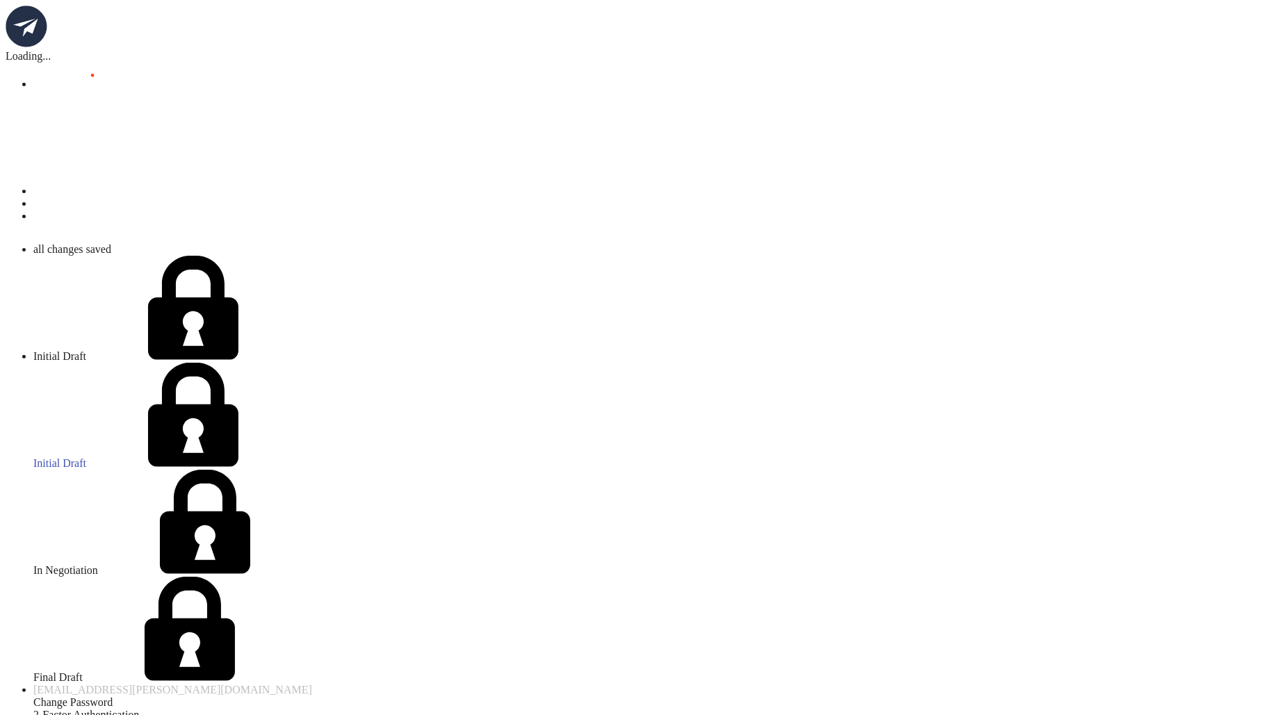
drag, startPoint x: 85, startPoint y: 358, endPoint x: 0, endPoint y: 245, distance: 141.4
